Goal: Transaction & Acquisition: Obtain resource

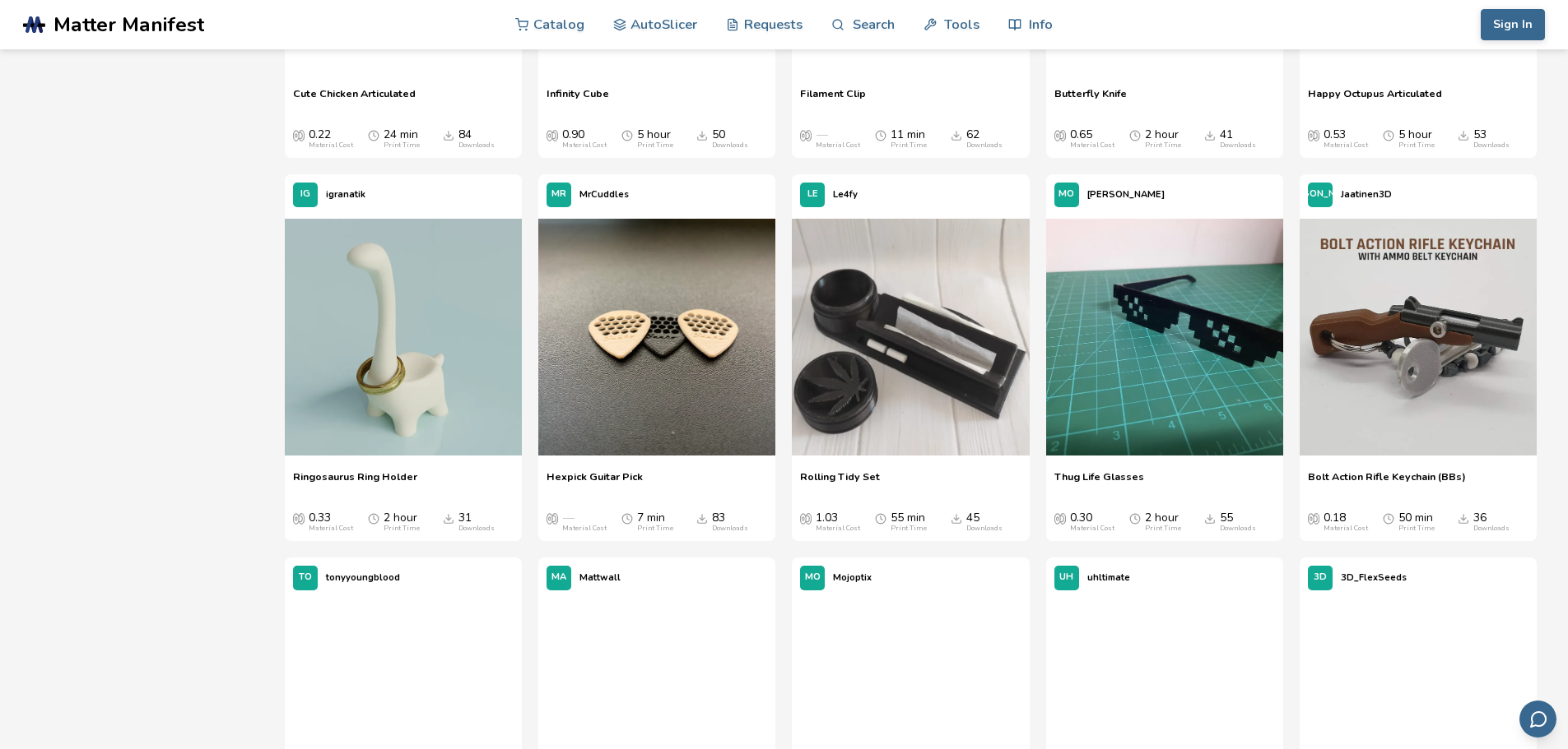
scroll to position [1645, 0]
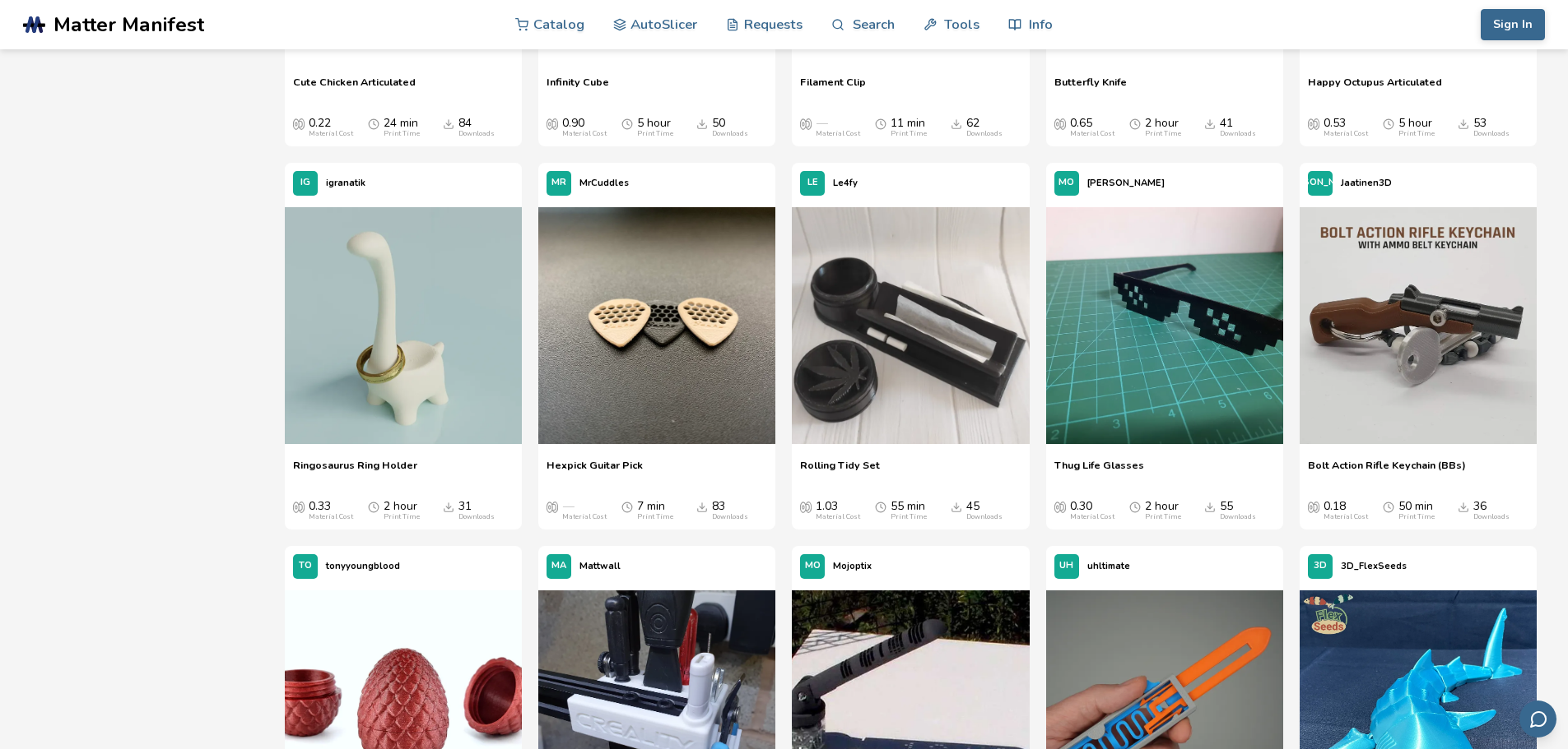
click at [1433, 465] on span "Bolt Action Rifle Keychain (BBs)" at bounding box center [1386, 471] width 158 height 25
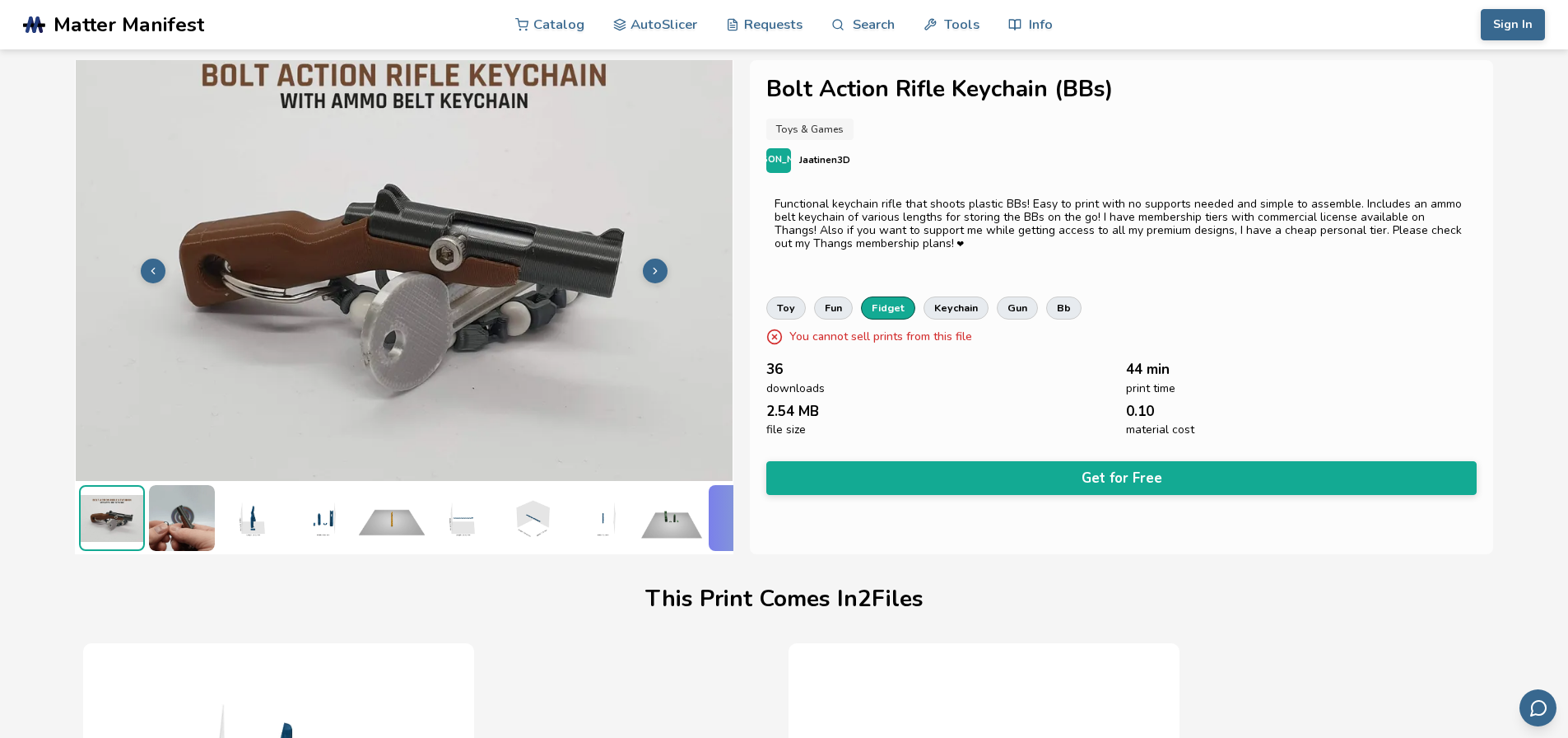
scroll to position [0, 7]
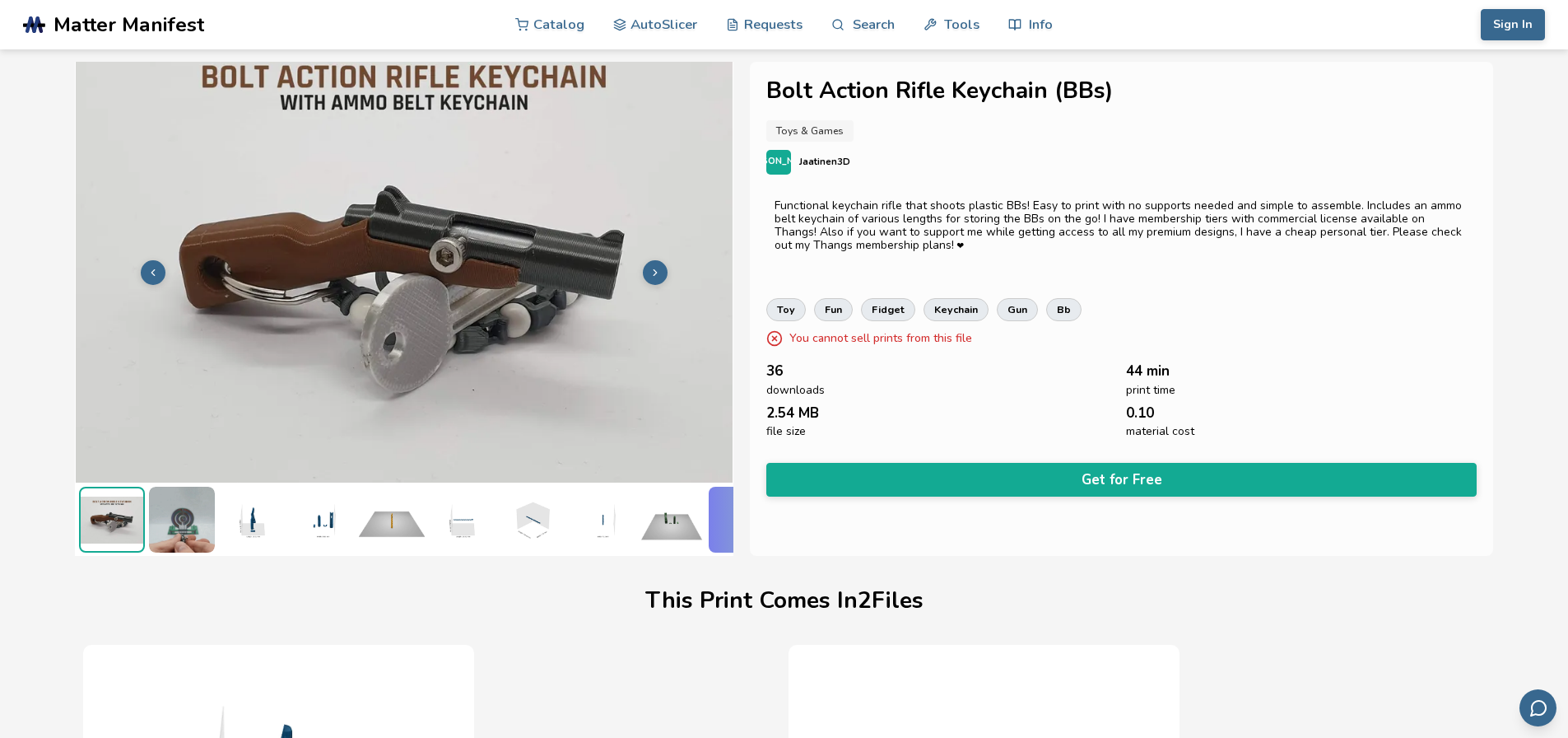
click at [185, 506] on img at bounding box center [182, 520] width 66 height 66
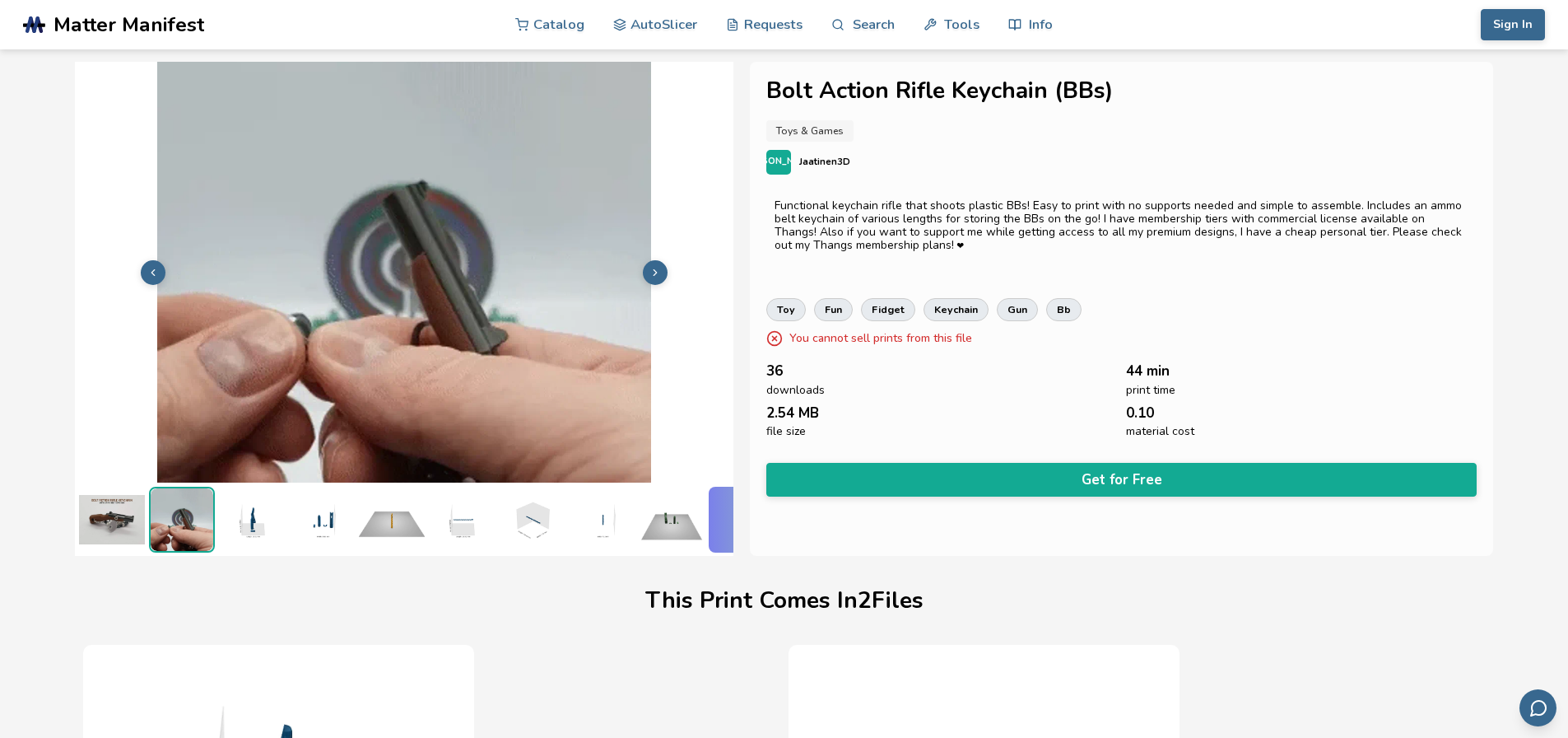
scroll to position [0, 0]
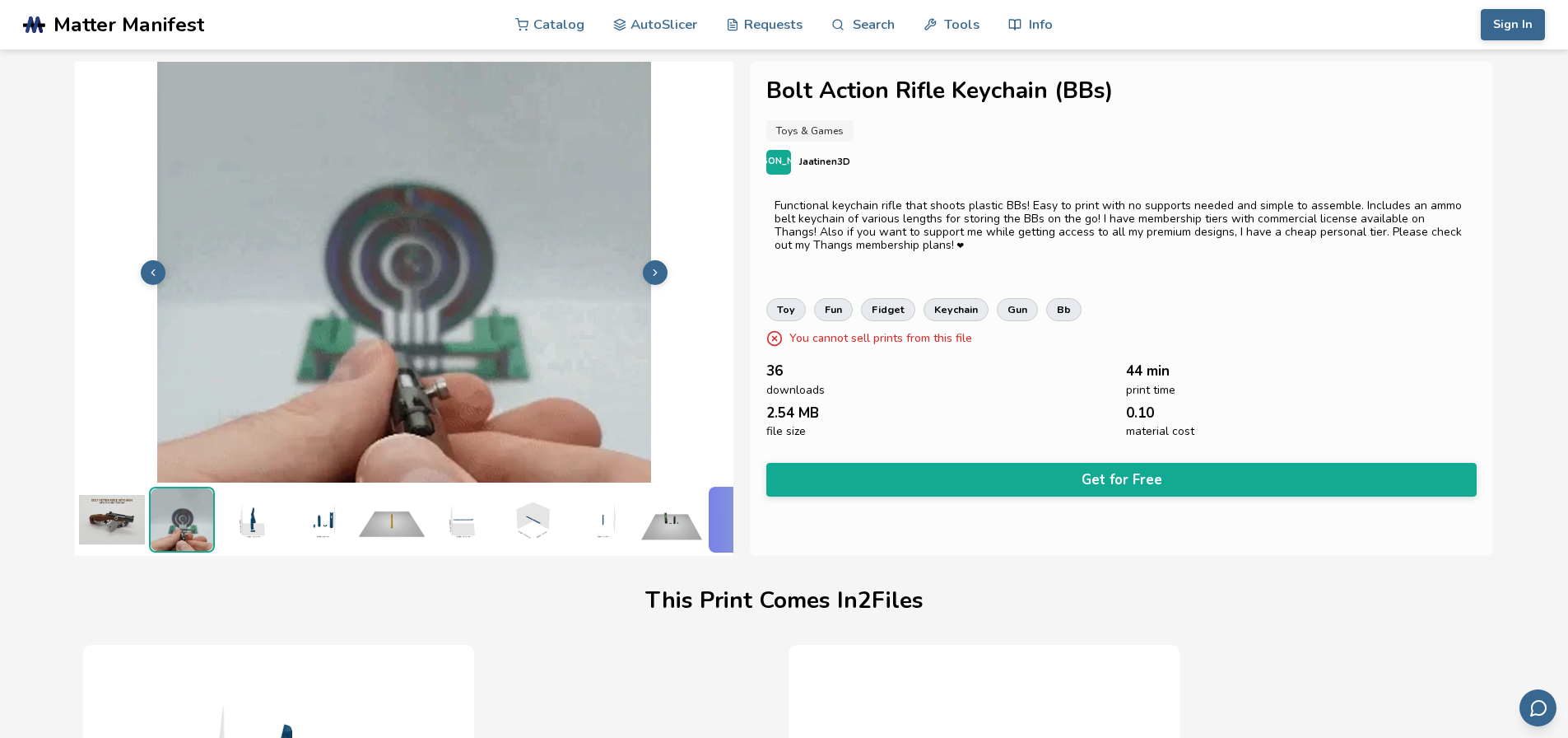
click at [294, 500] on img at bounding box center [322, 520] width 66 height 66
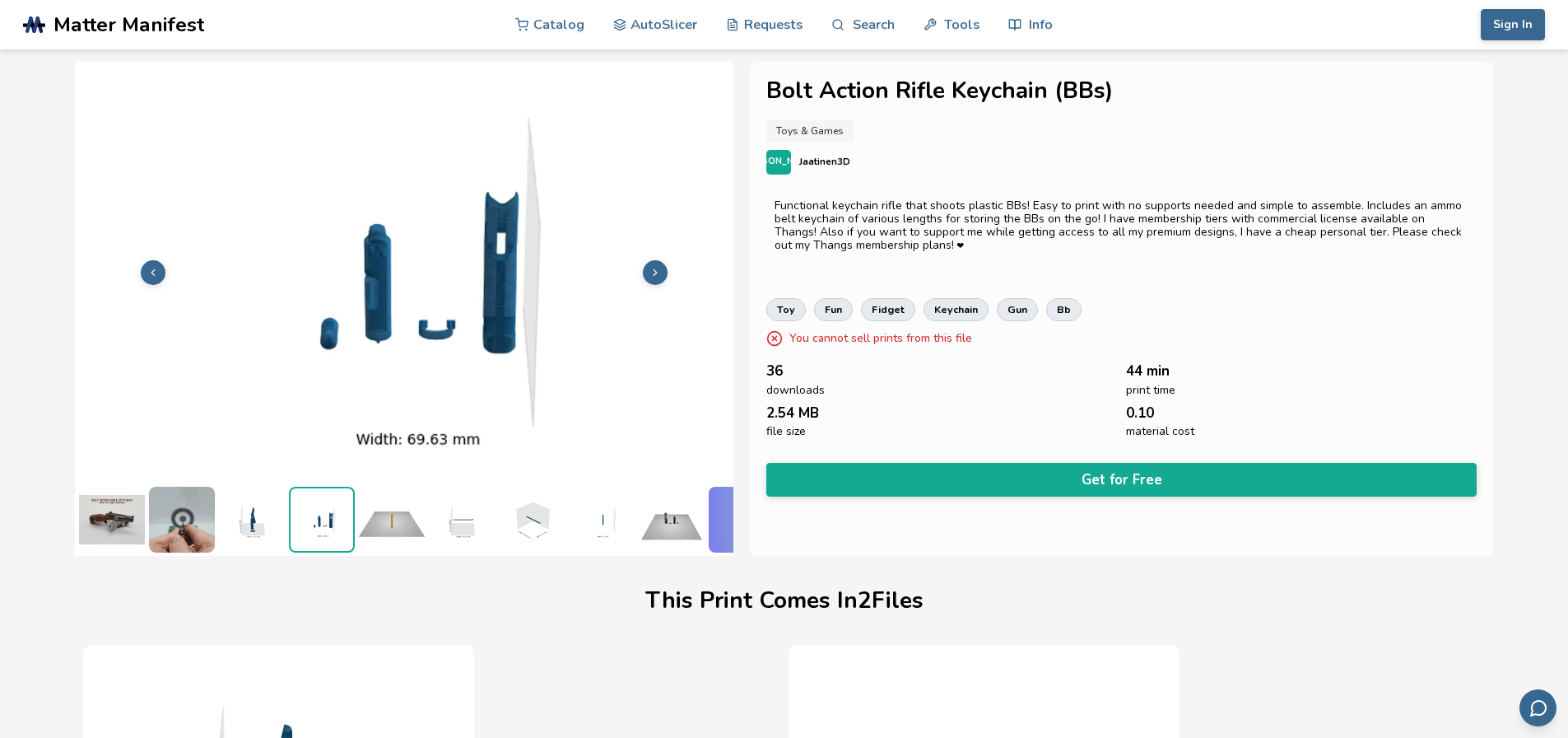
click at [240, 506] on img at bounding box center [252, 520] width 66 height 66
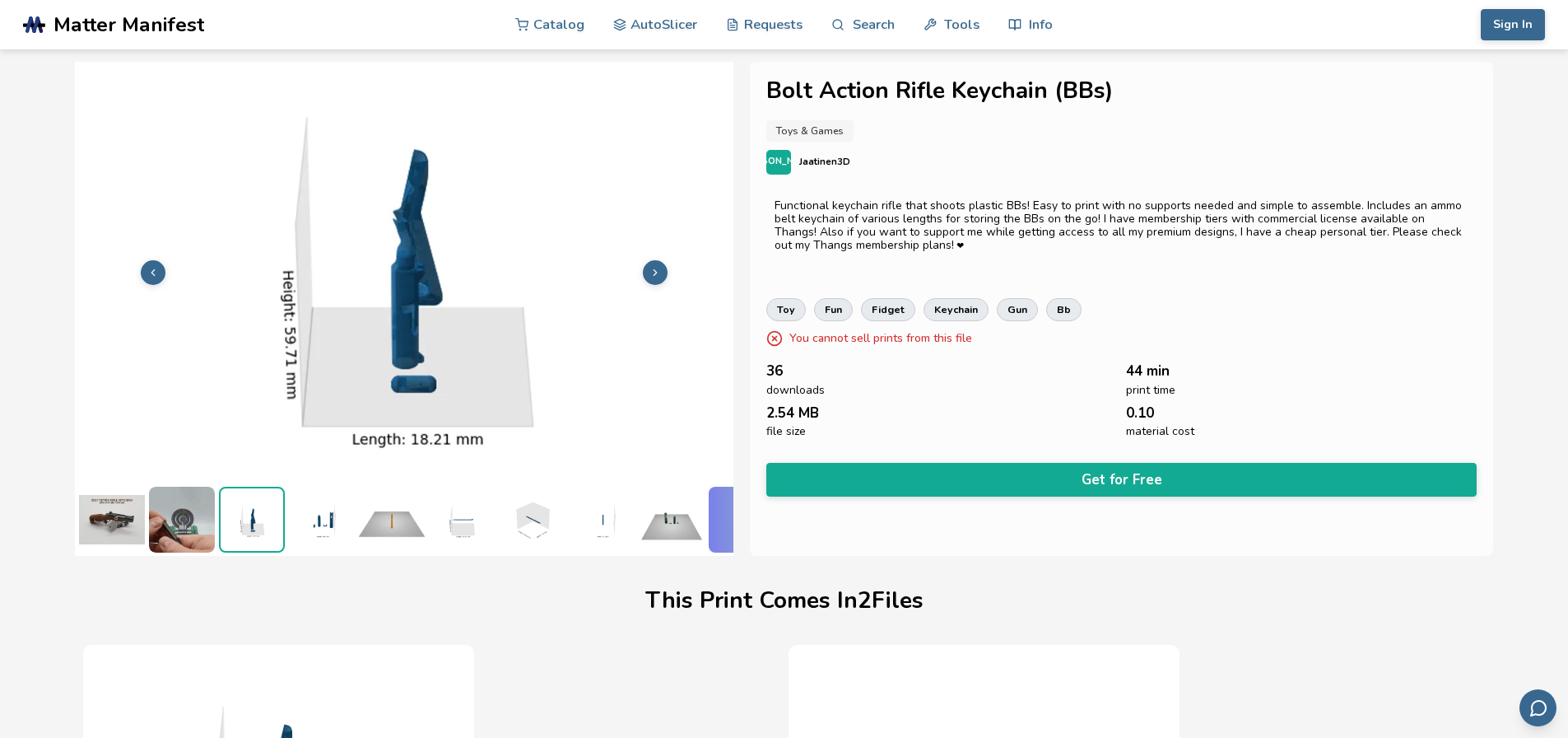
click at [311, 506] on img at bounding box center [322, 520] width 66 height 66
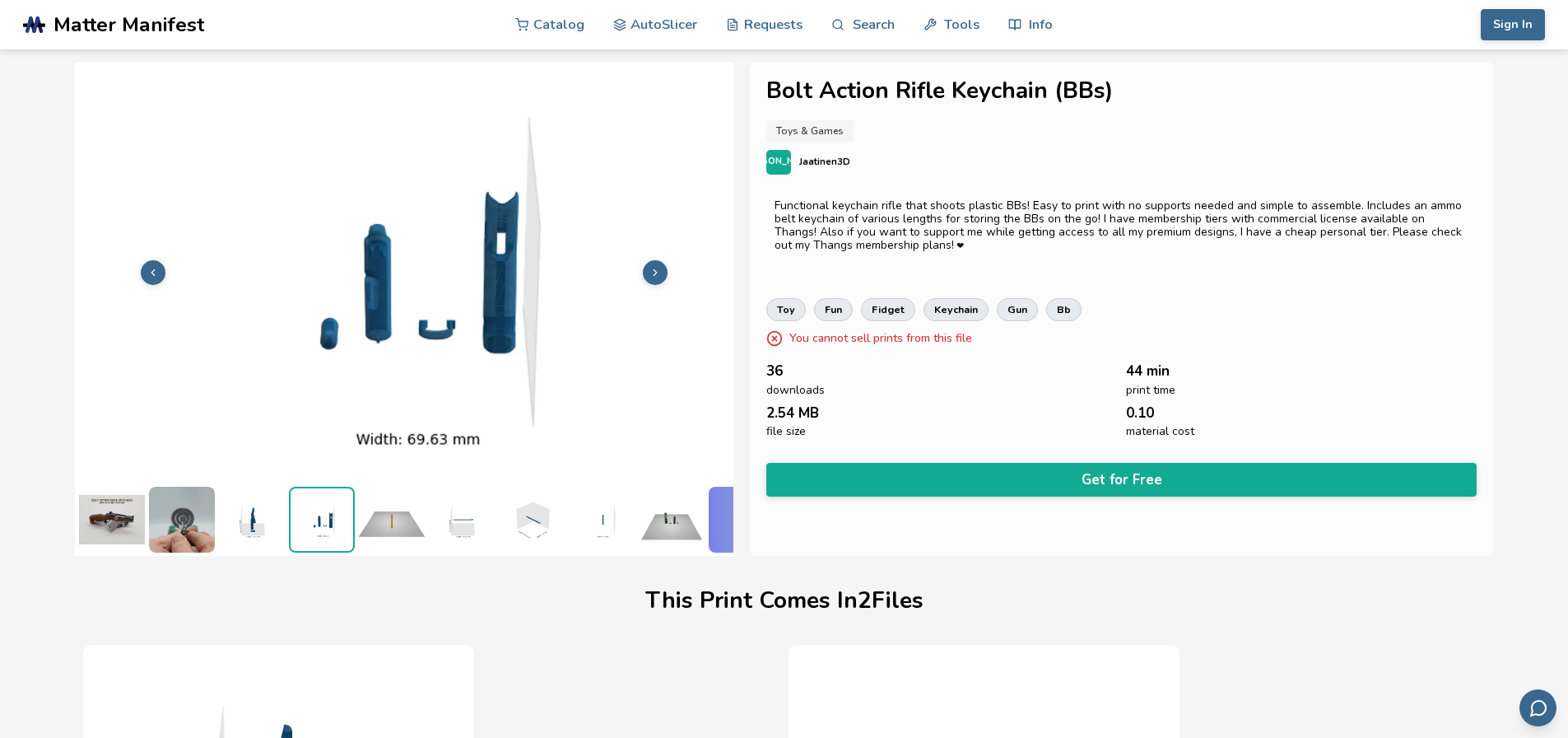
click at [406, 517] on img at bounding box center [392, 520] width 66 height 66
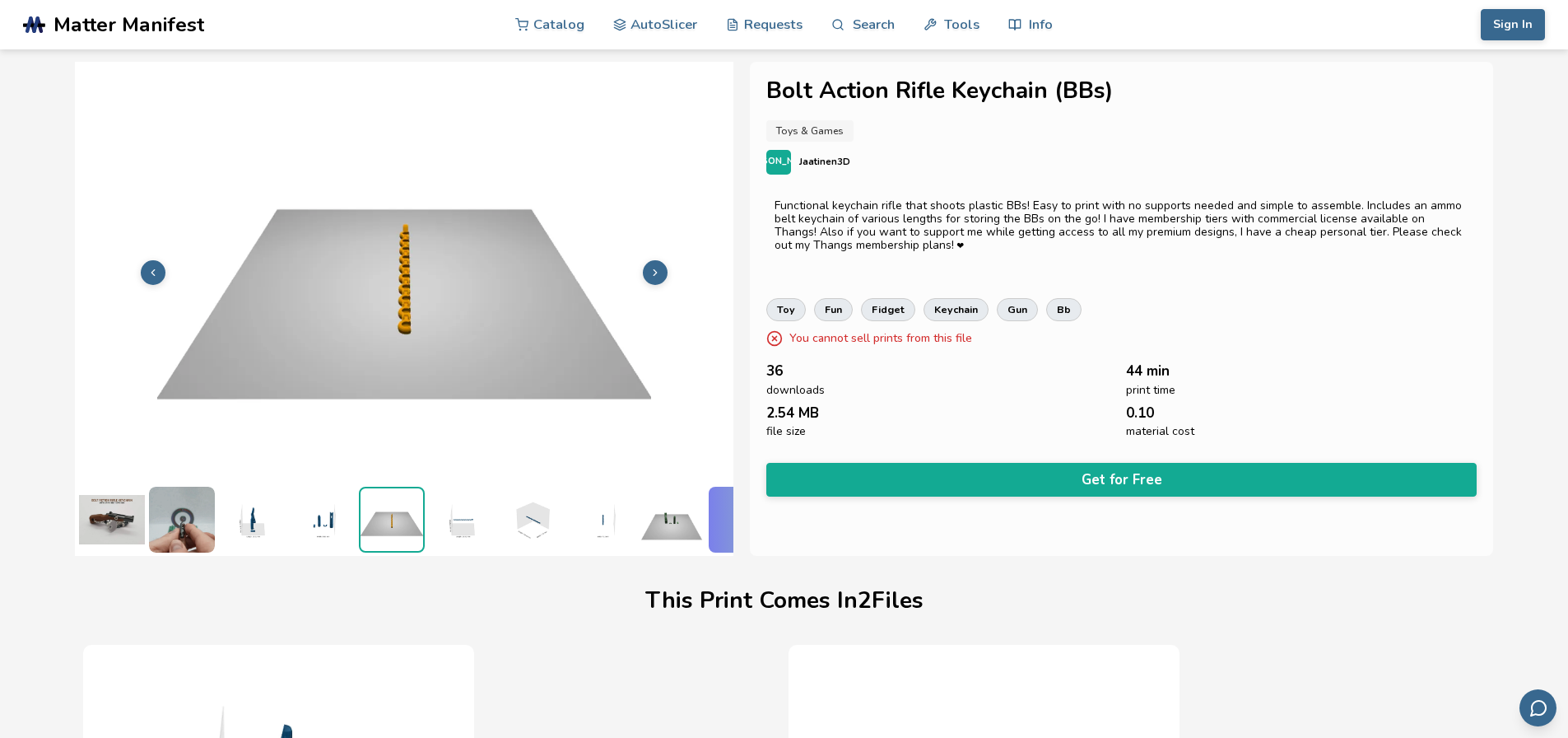
drag, startPoint x: 466, startPoint y: 506, endPoint x: 500, endPoint y: 506, distance: 34.0
click at [466, 506] on img at bounding box center [461, 520] width 66 height 66
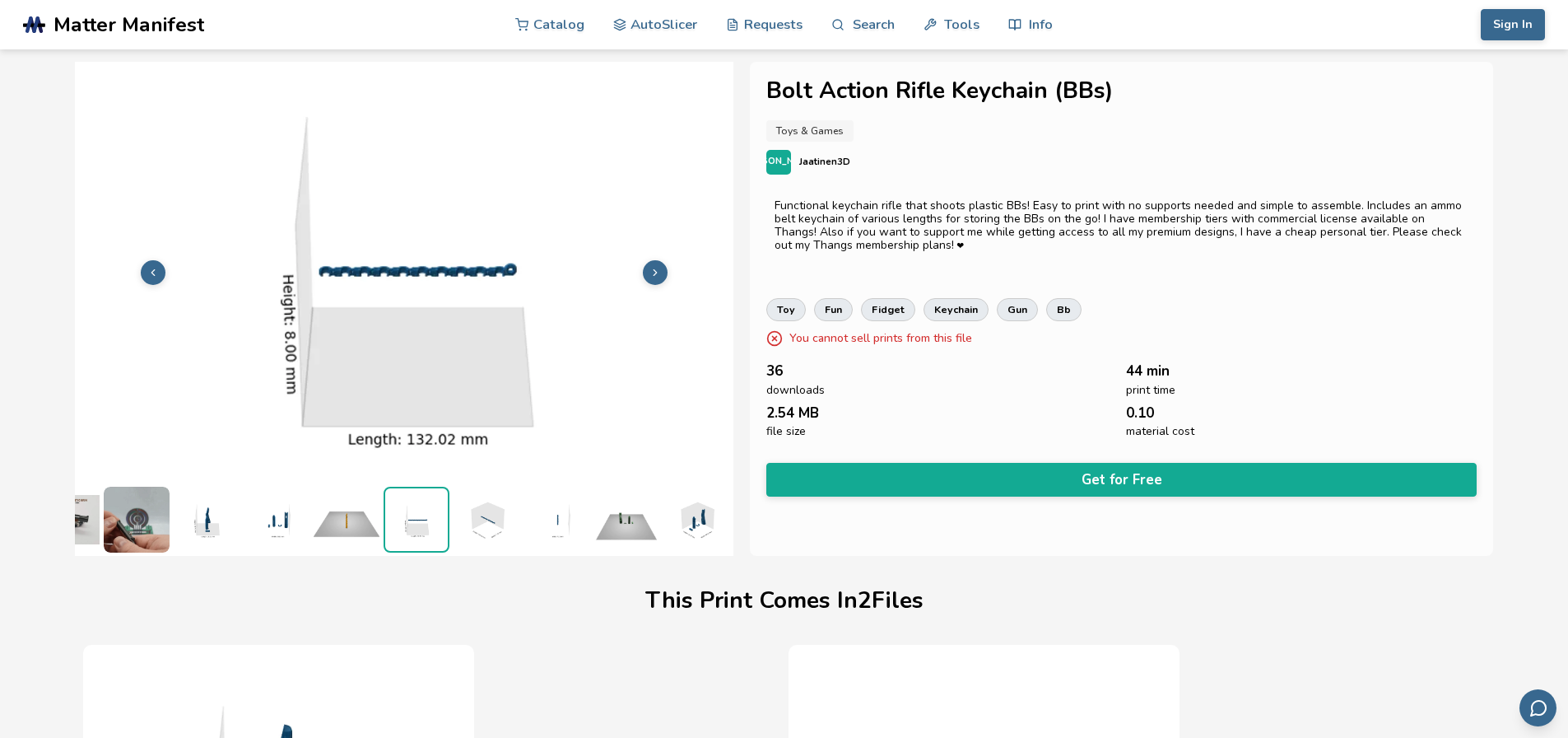
scroll to position [0, 58]
click at [547, 512] on img at bounding box center [557, 520] width 66 height 66
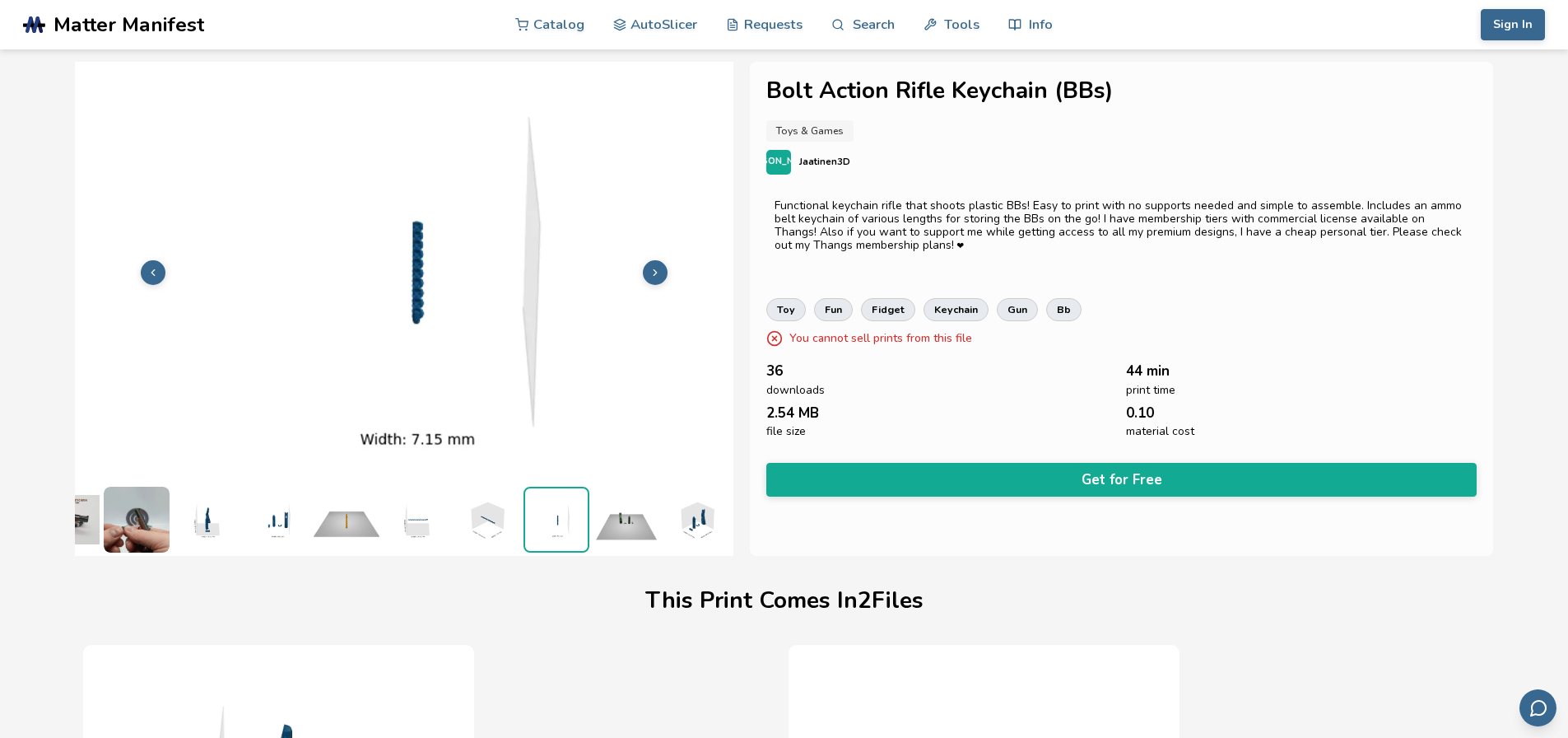
click at [471, 515] on img at bounding box center [486, 520] width 66 height 66
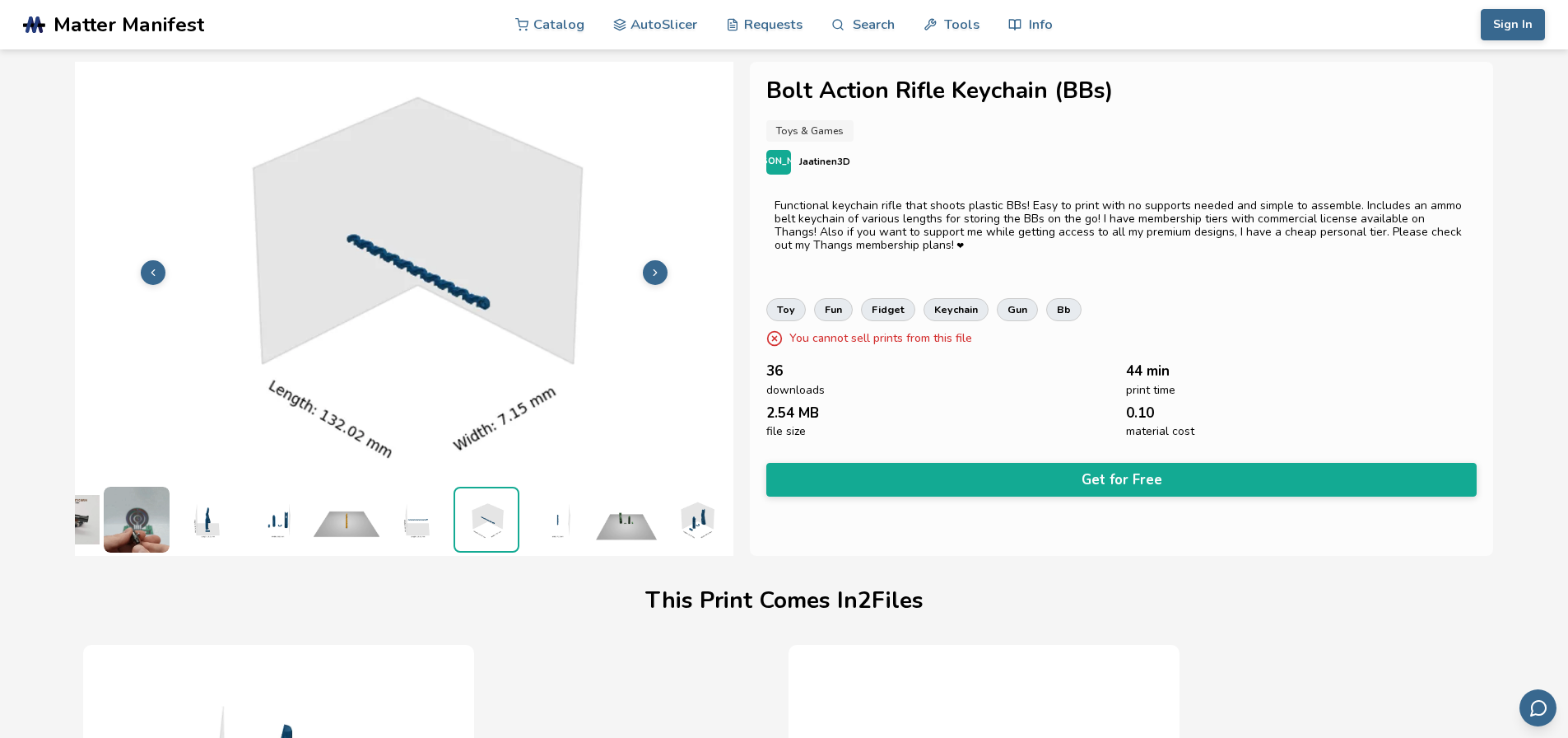
click at [423, 515] on img at bounding box center [417, 520] width 66 height 66
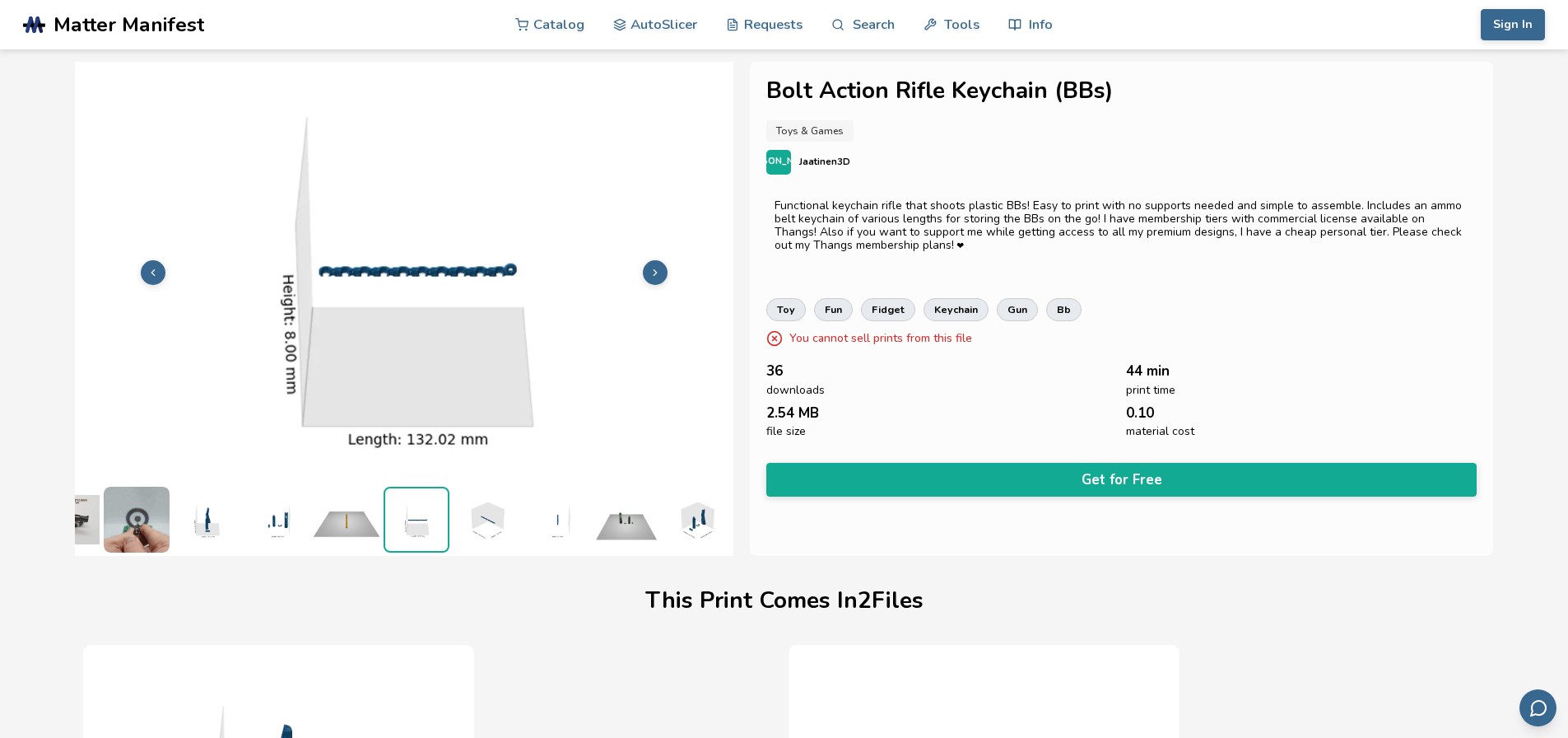
click at [616, 532] on img at bounding box center [626, 520] width 66 height 66
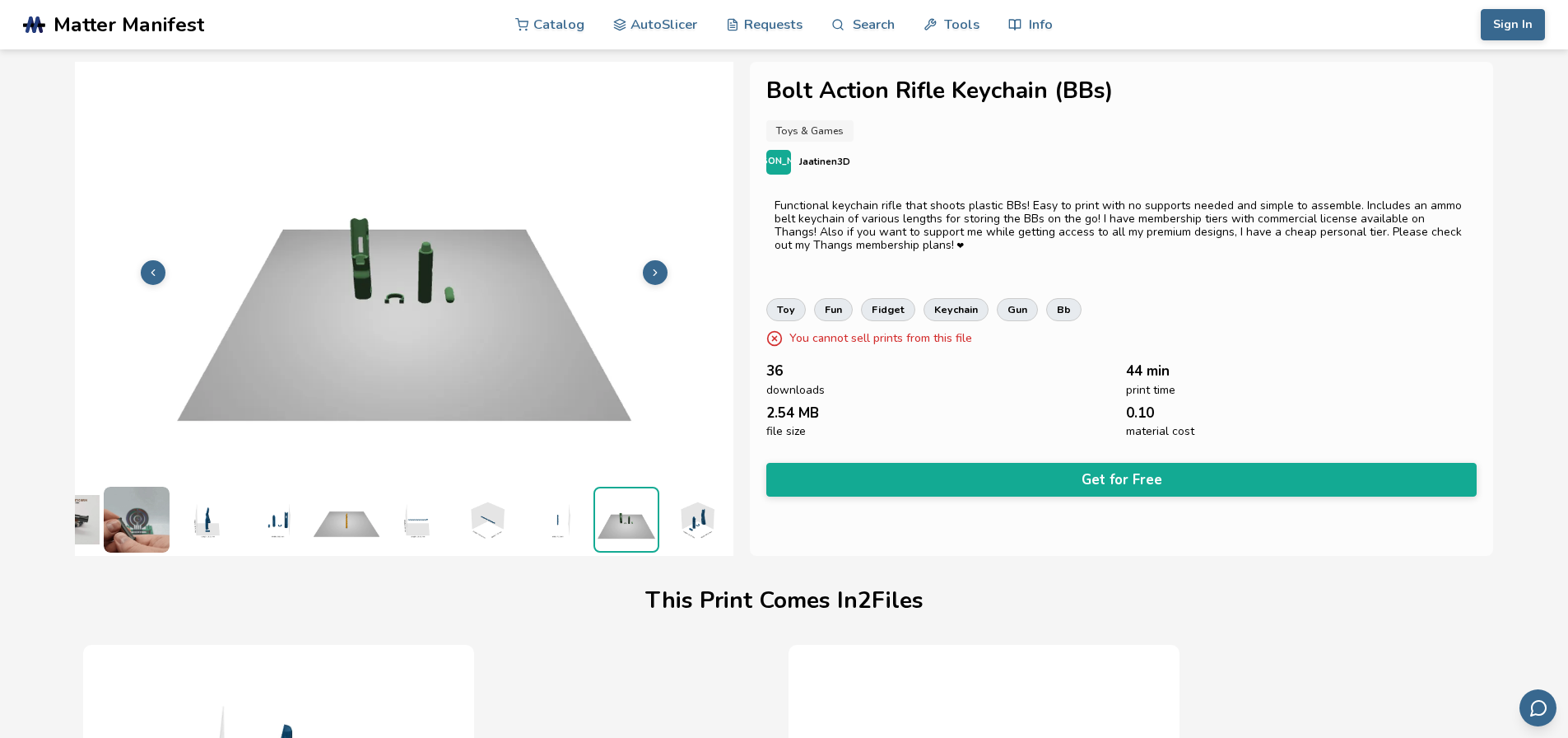
click at [683, 515] on img at bounding box center [696, 520] width 66 height 66
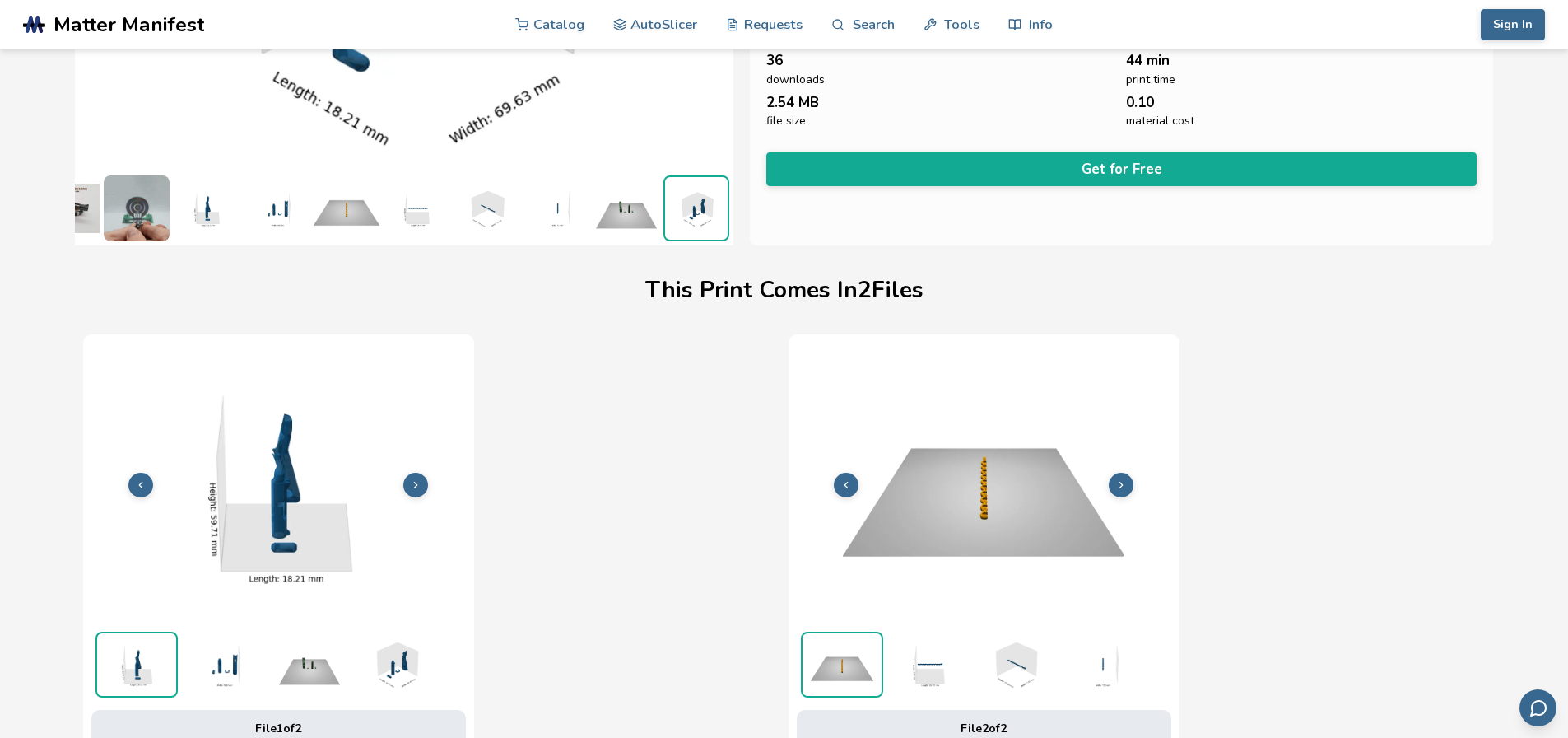
scroll to position [412, 0]
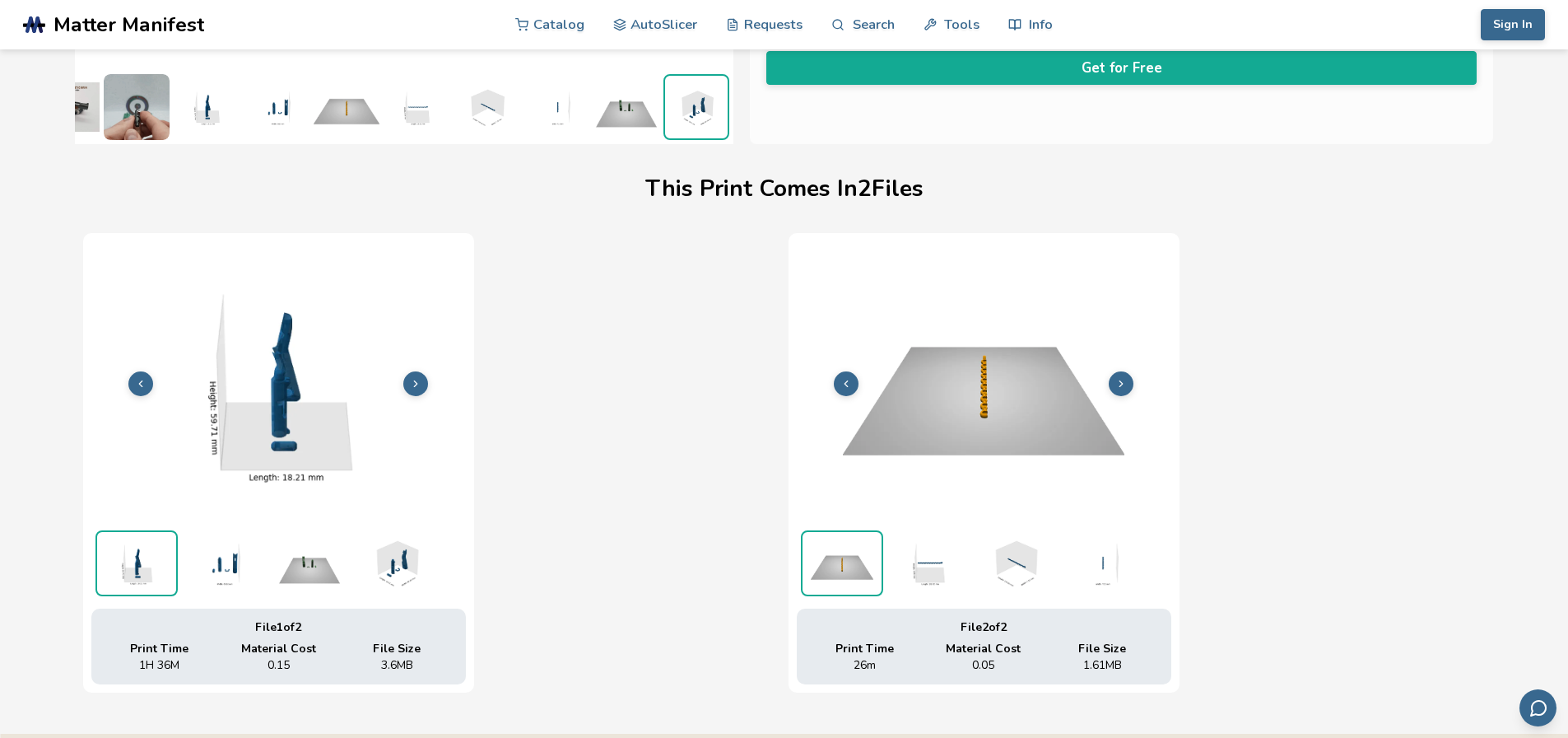
click at [418, 381] on icon at bounding box center [416, 384] width 12 height 12
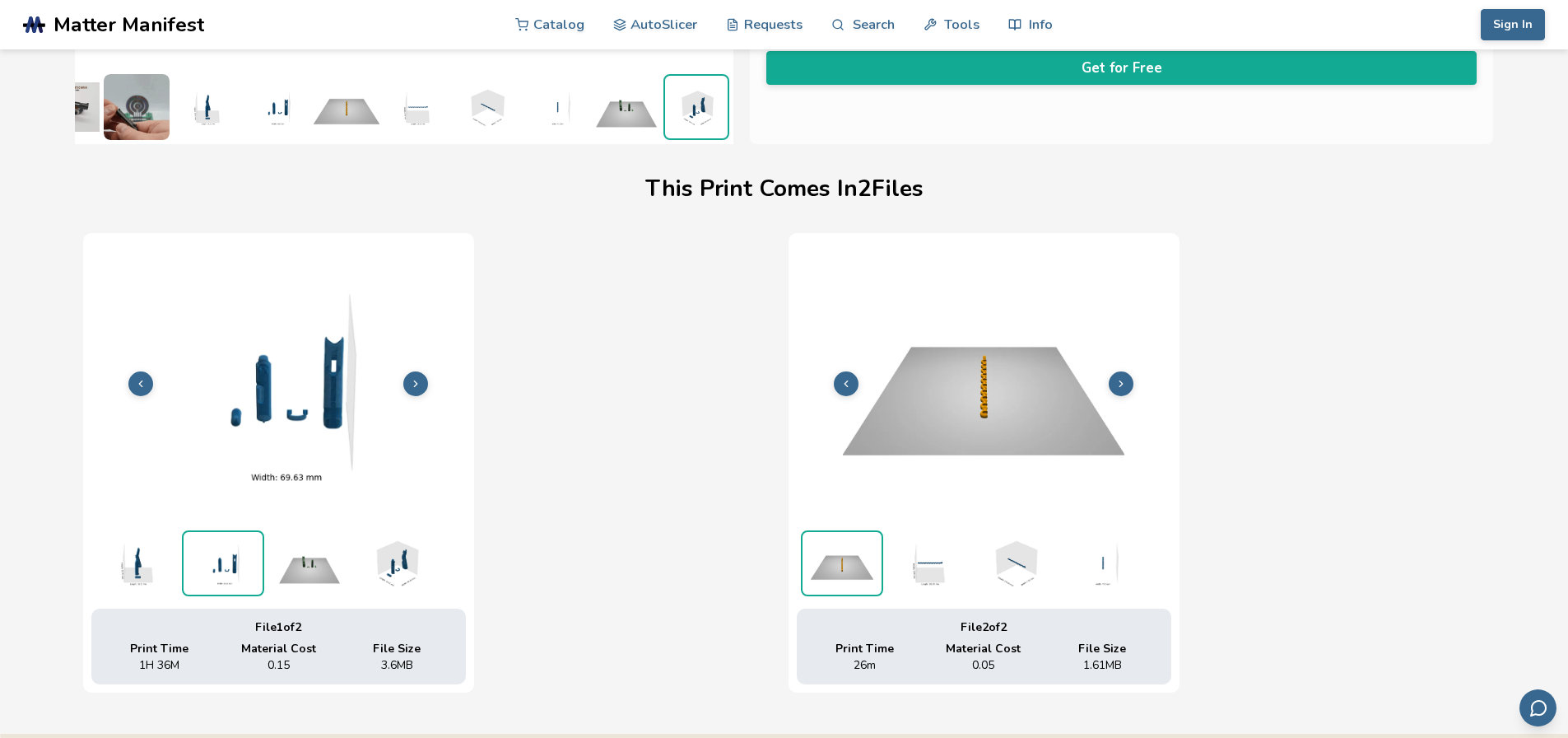
click at [418, 381] on icon at bounding box center [416, 384] width 12 height 12
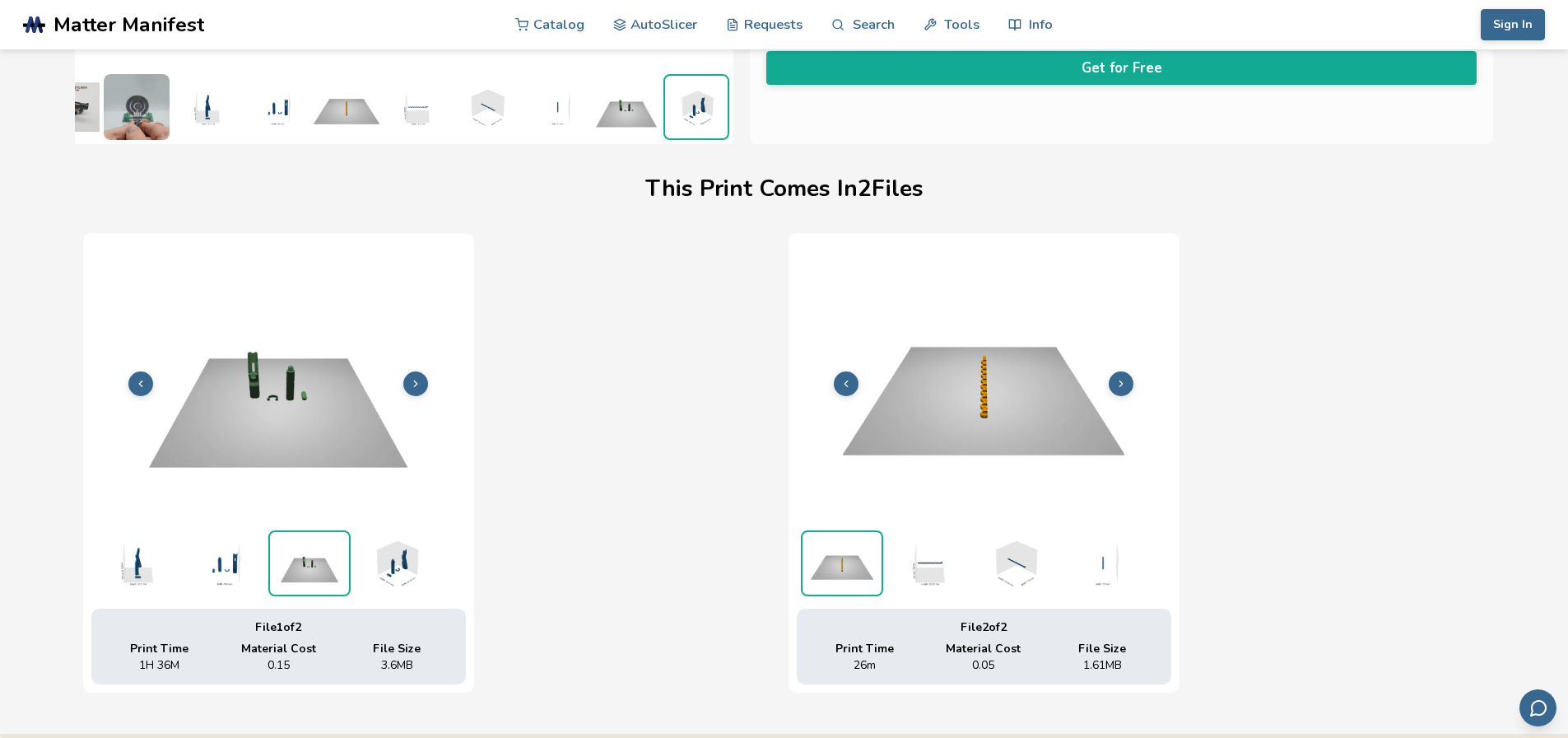
click at [418, 381] on icon at bounding box center [416, 384] width 12 height 12
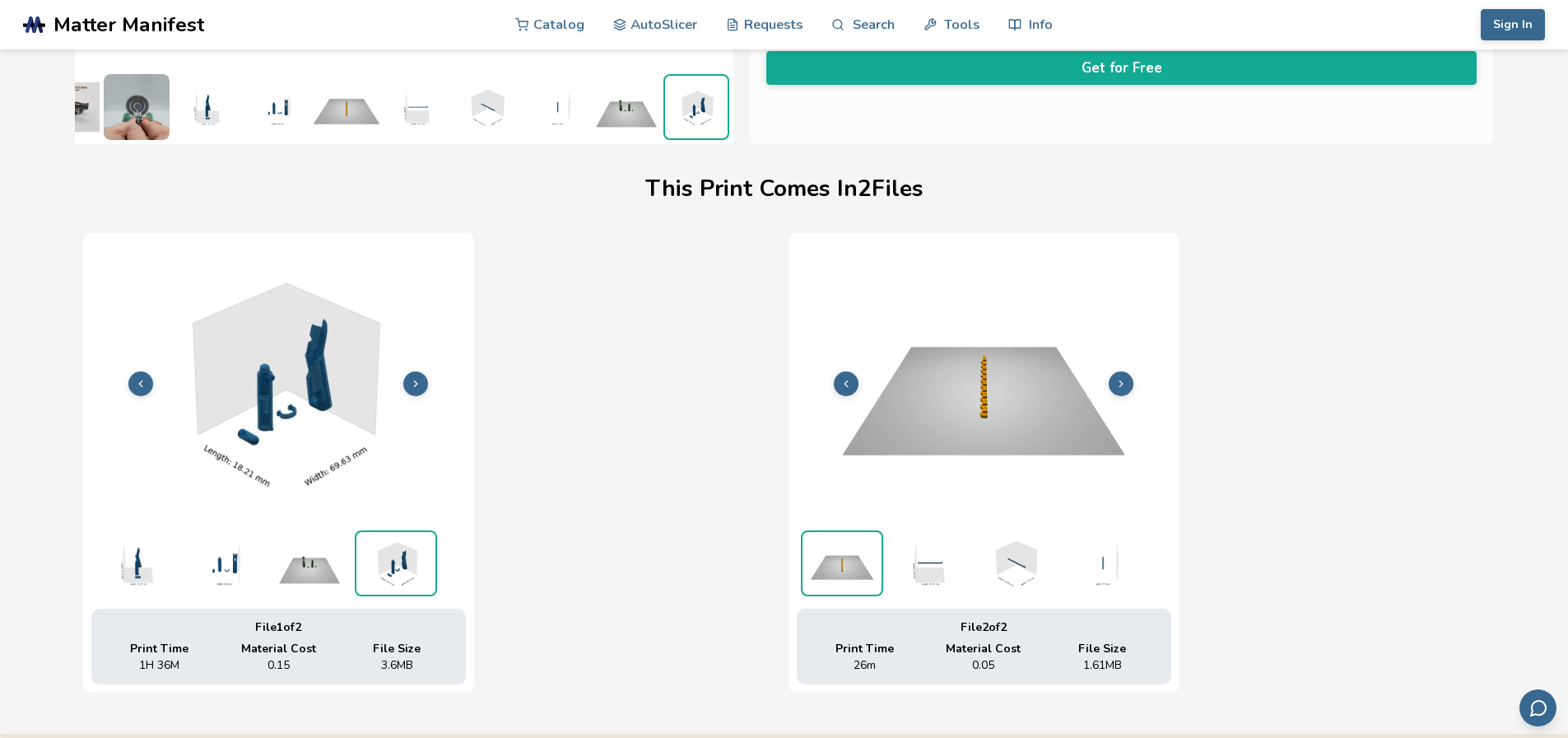
click at [147, 390] on button at bounding box center [141, 384] width 25 height 25
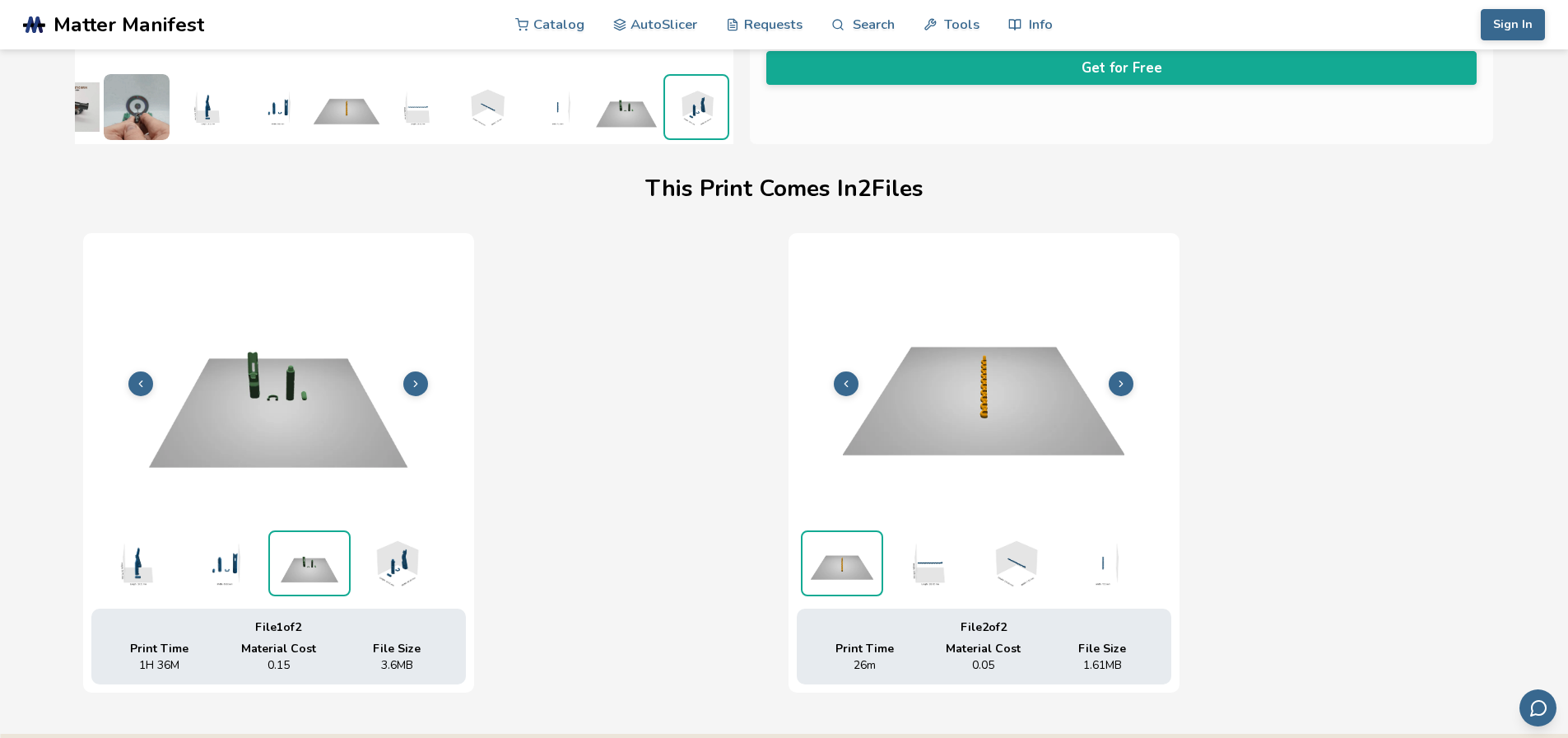
click at [147, 390] on button at bounding box center [141, 384] width 25 height 25
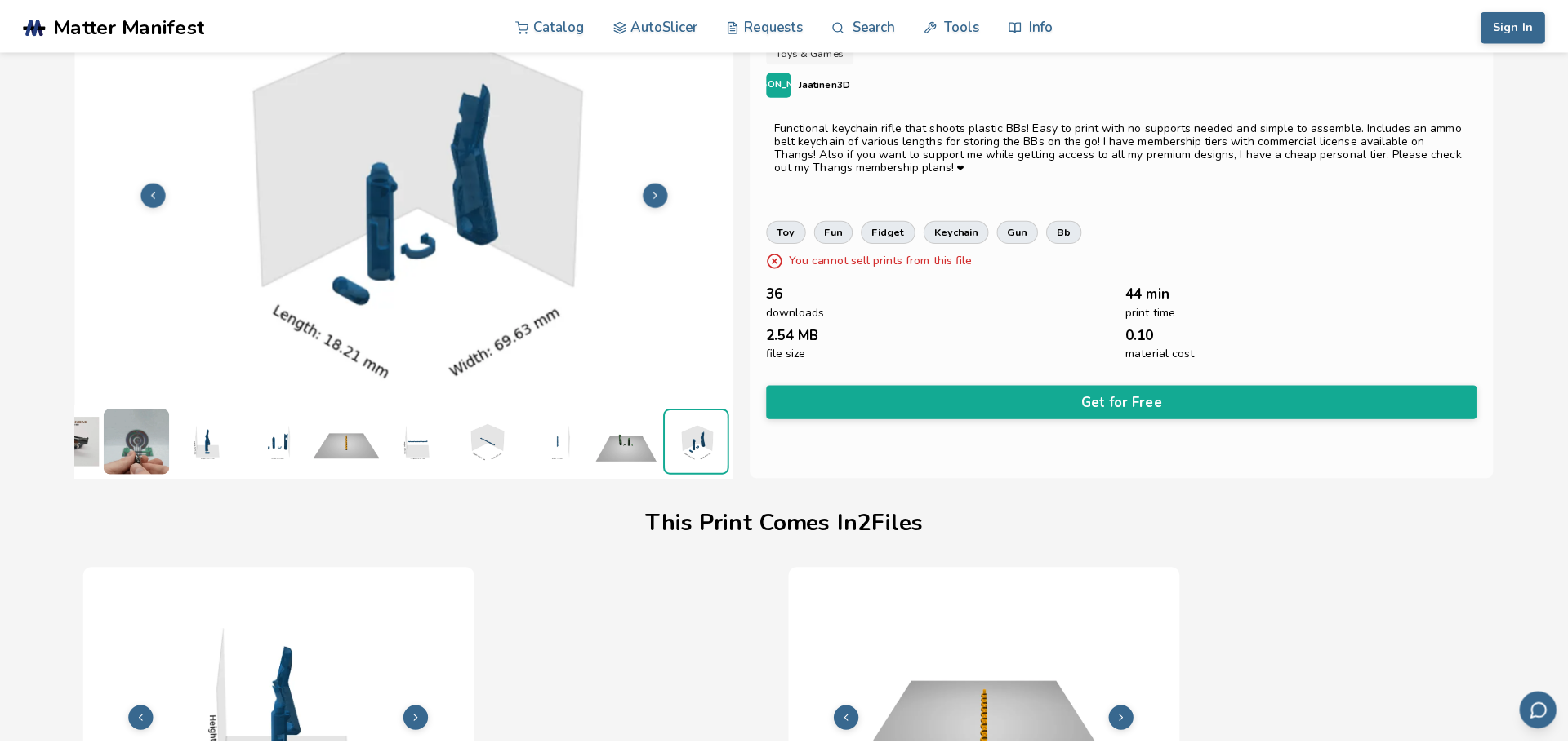
scroll to position [0, 0]
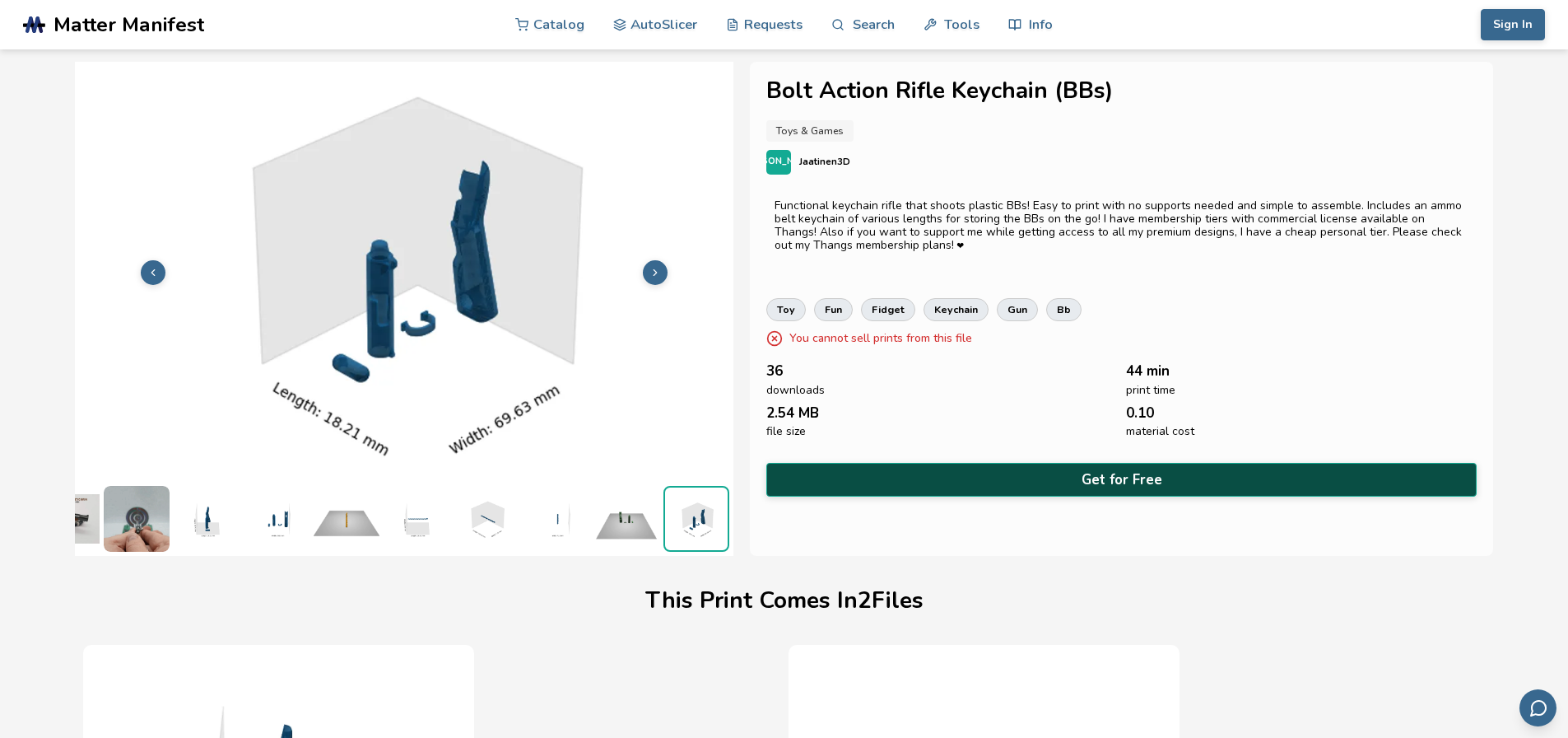
click at [922, 472] on button "Get for Free" at bounding box center [1121, 479] width 711 height 34
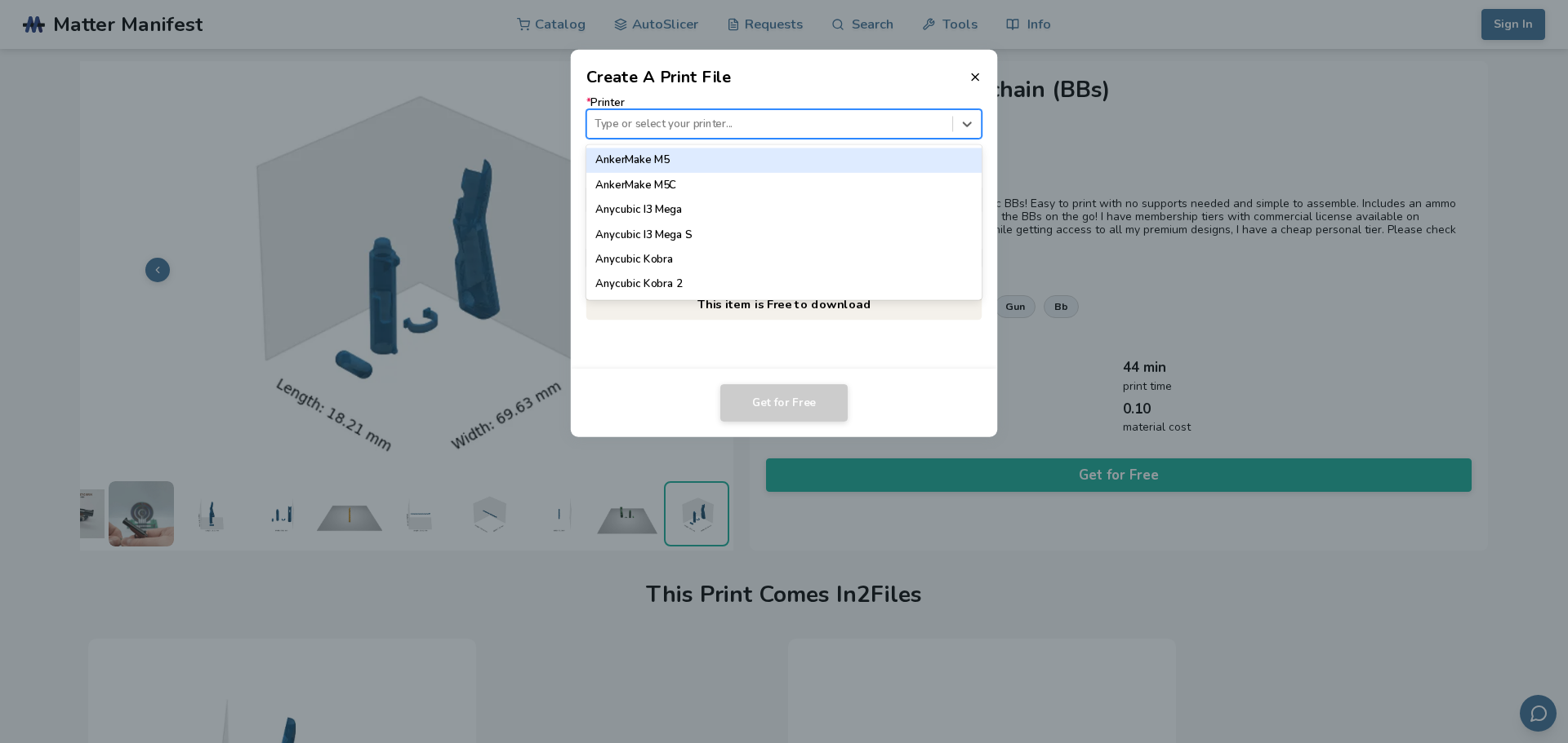
click at [697, 126] on div at bounding box center [769, 123] width 350 height 16
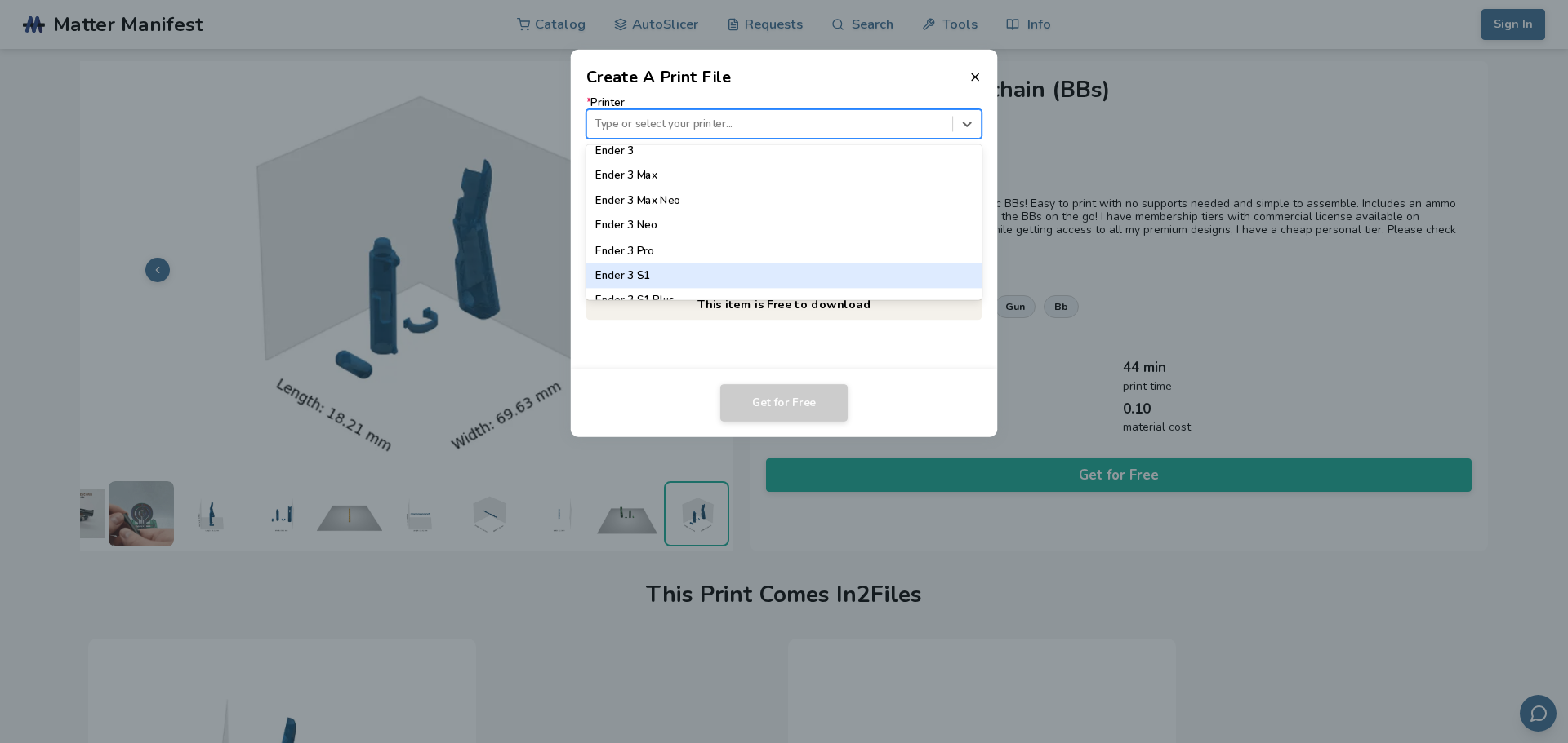
scroll to position [898, 0]
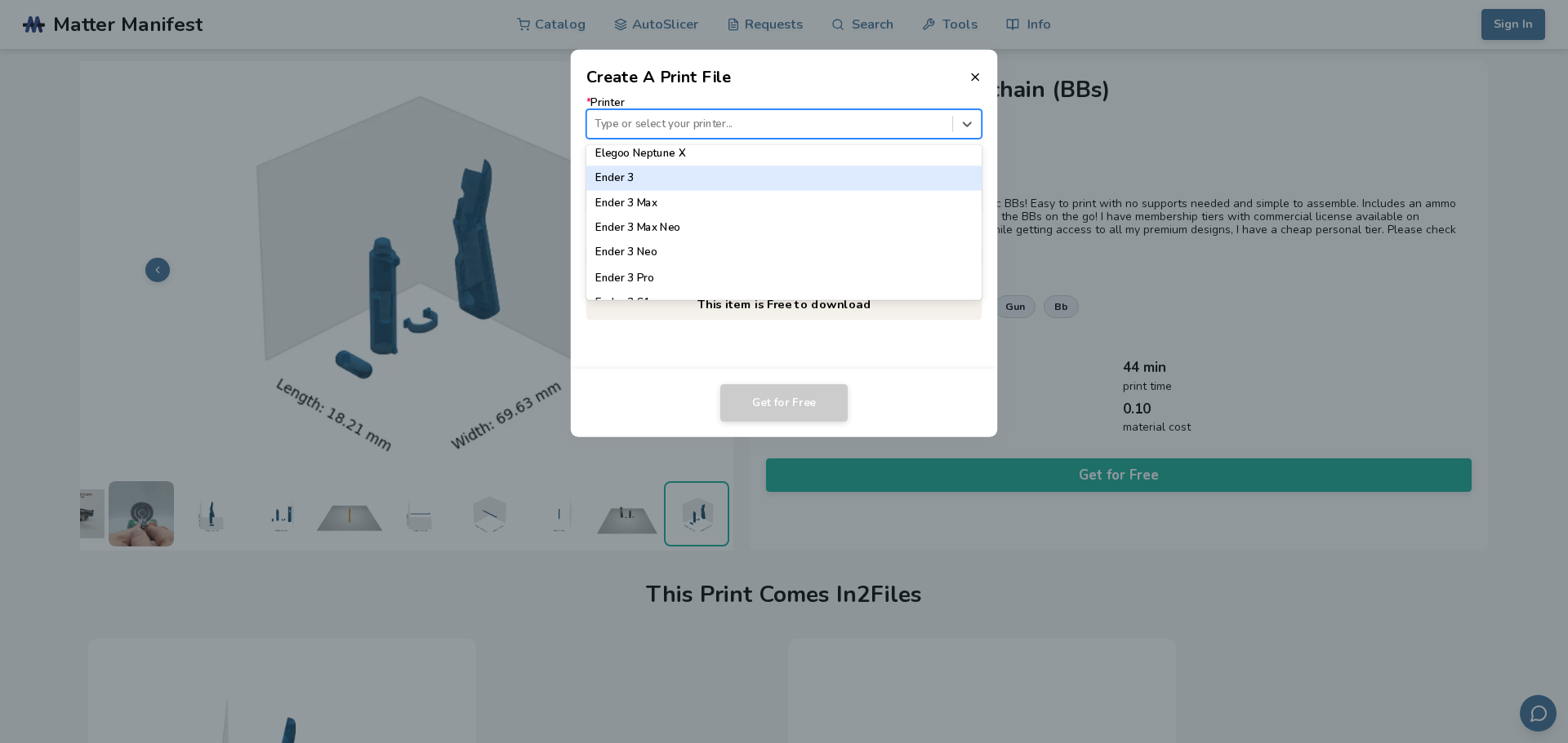
click at [738, 175] on div "Ender 3" at bounding box center [784, 178] width 396 height 25
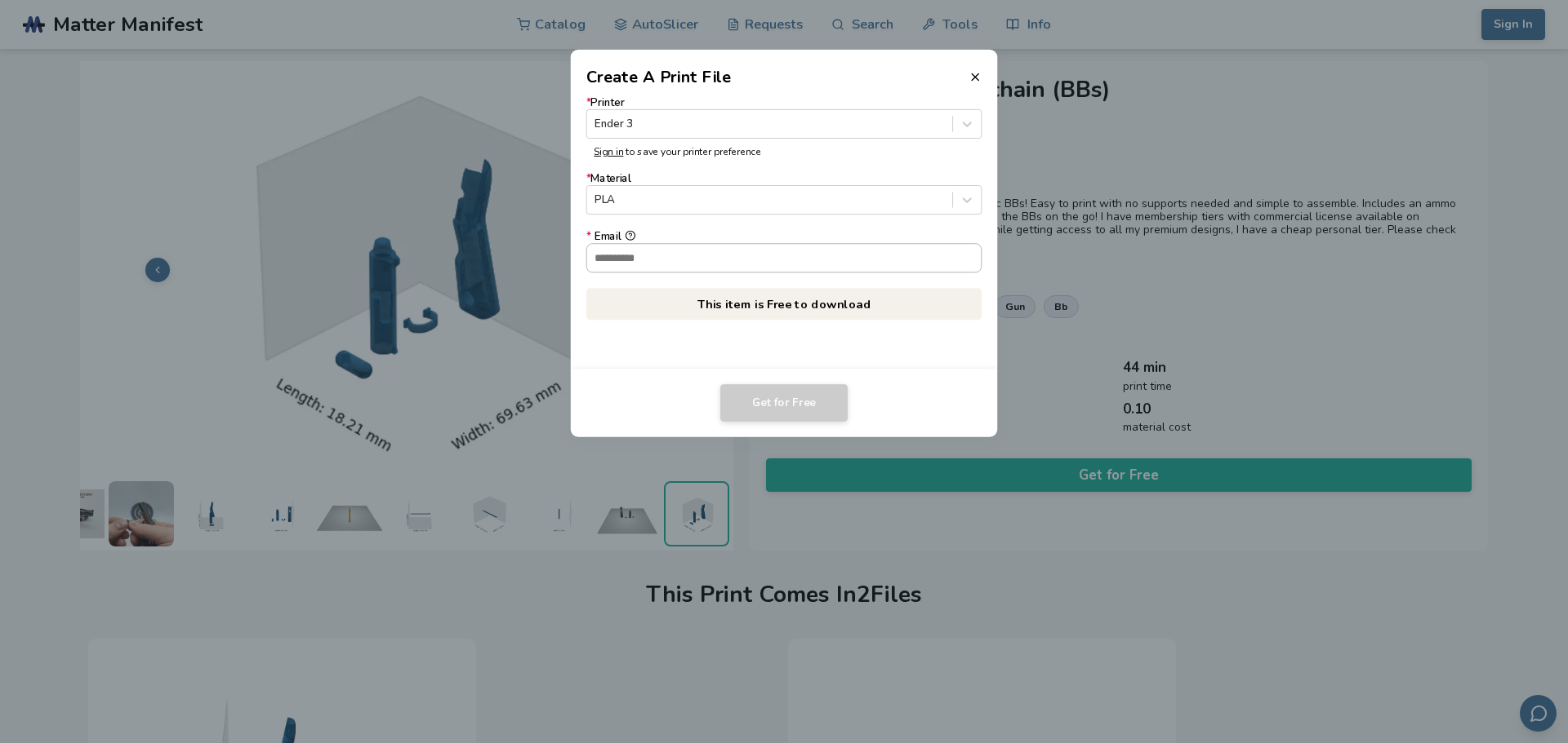
click at [759, 252] on input "* Email" at bounding box center [784, 258] width 395 height 28
type input "**********"
click at [829, 411] on button "Get for Free" at bounding box center [784, 403] width 127 height 38
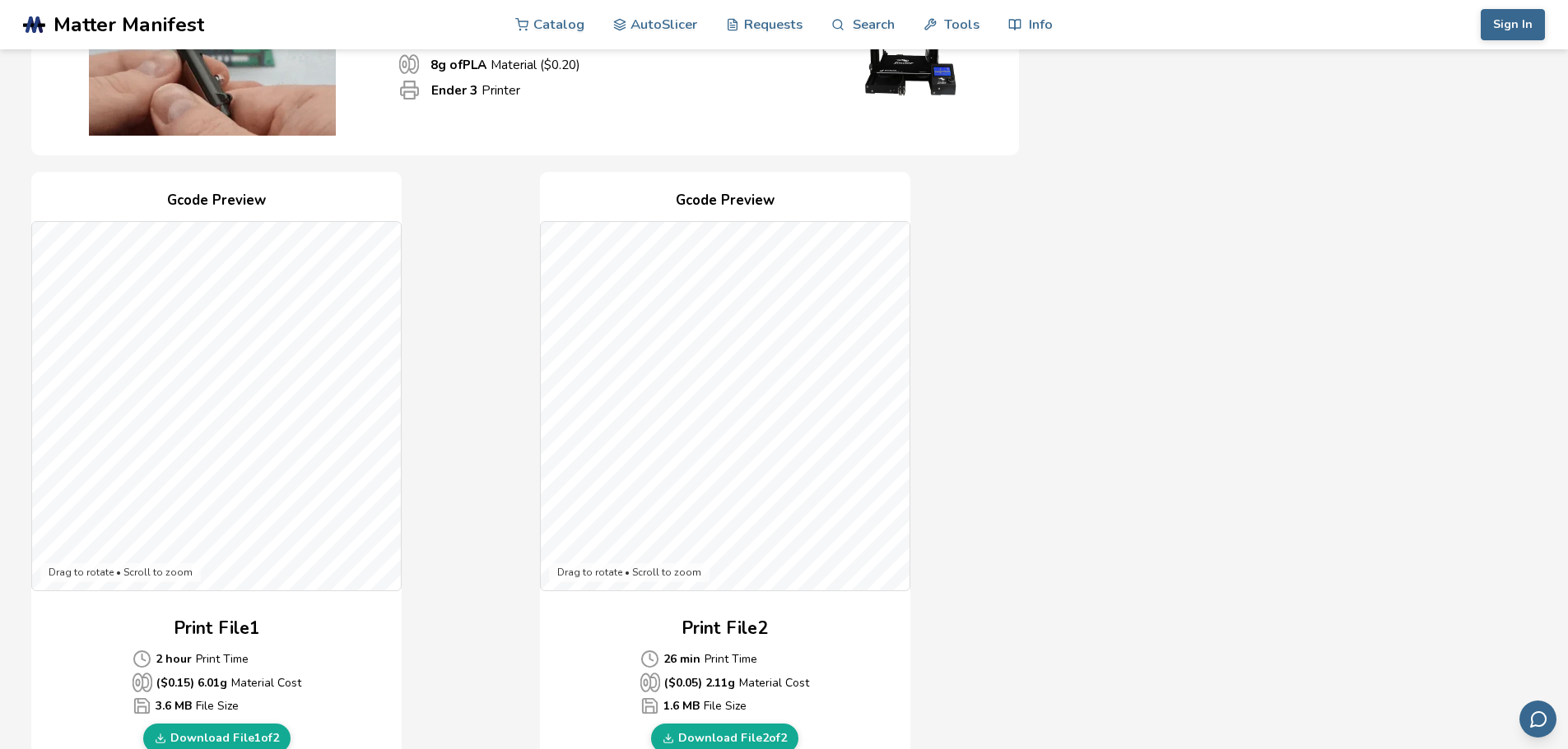
scroll to position [329, 0]
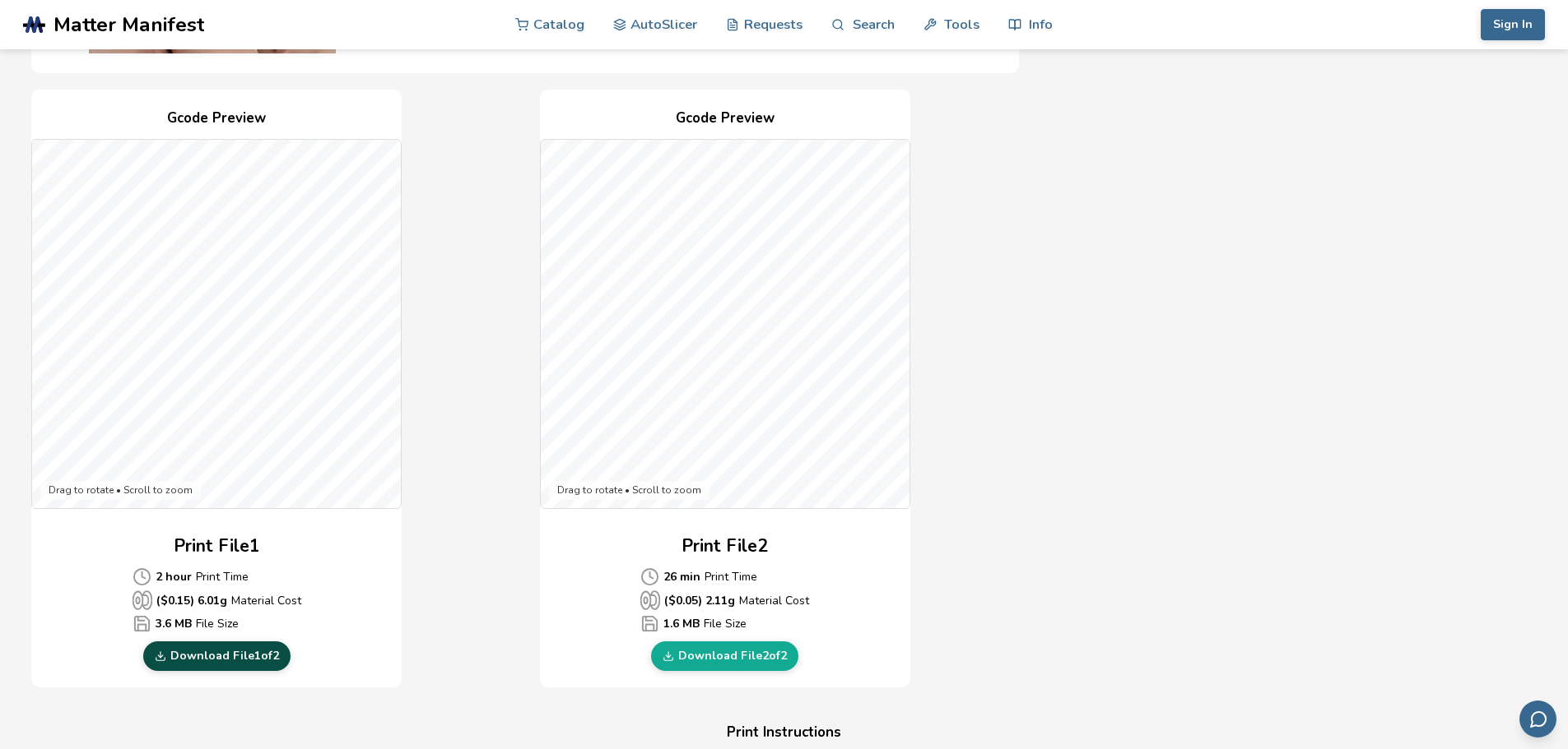
click at [254, 656] on link "Download File 1 of 2" at bounding box center [217, 656] width 147 height 30
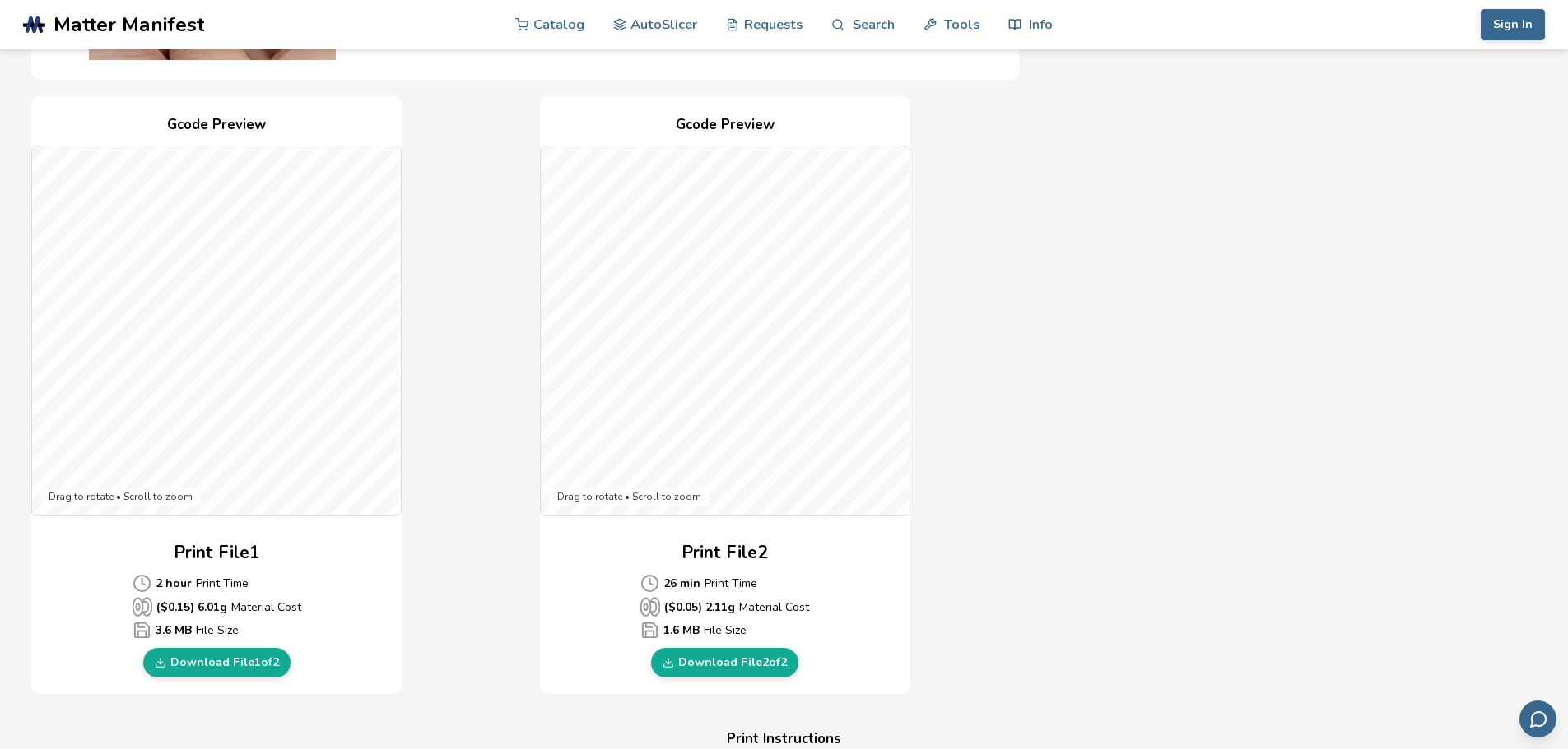
scroll to position [412, 0]
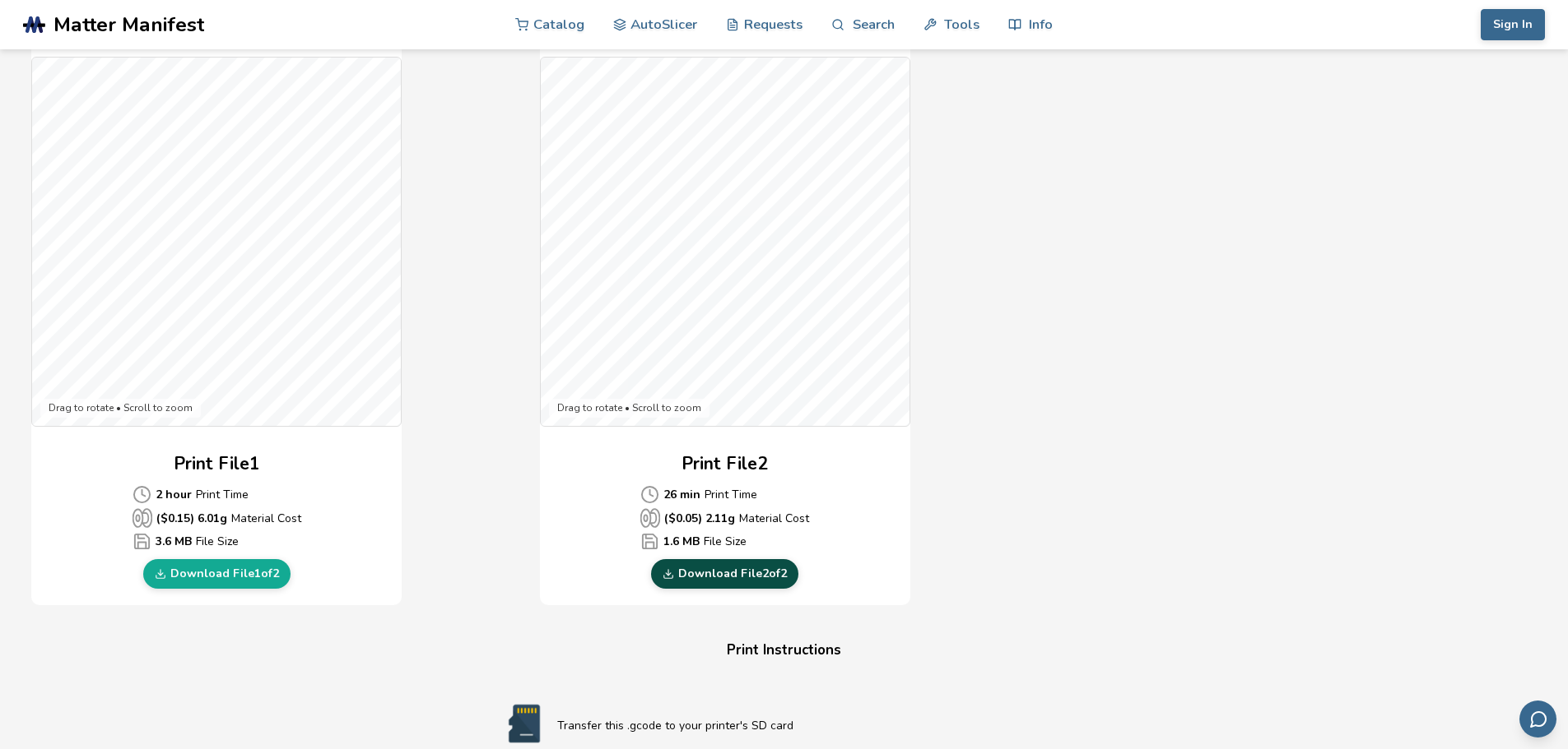
click at [764, 579] on link "Download File 2 of 2" at bounding box center [724, 575] width 147 height 30
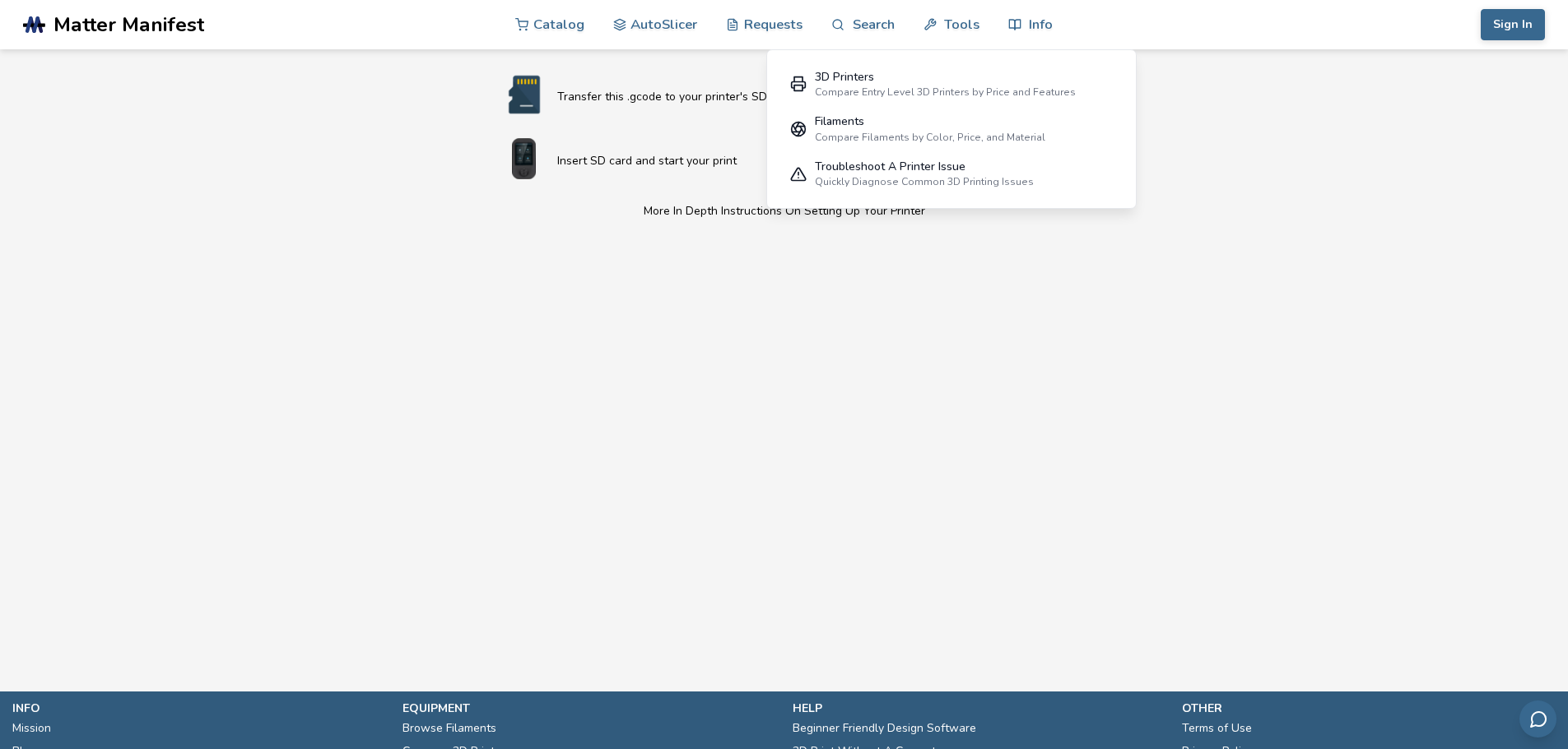
scroll to position [1070, 0]
